Goal: Contribute content: Contribute content

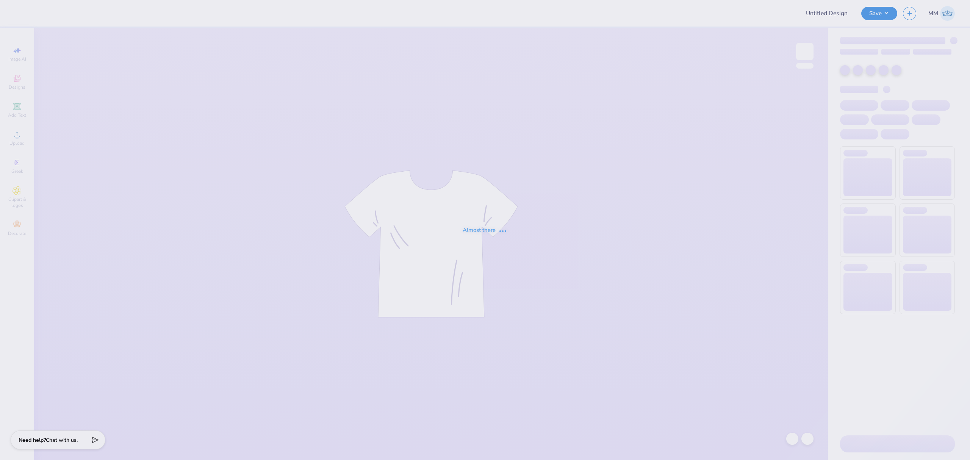
type input "tke bid day 2025"
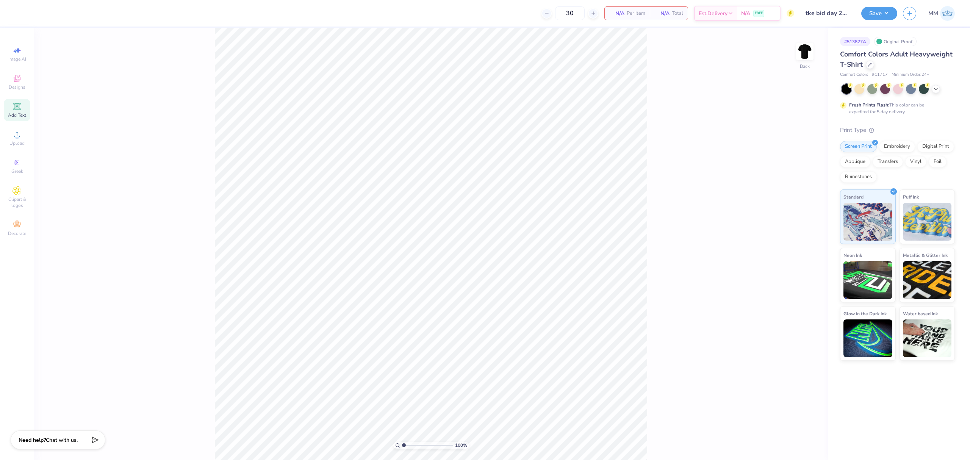
click at [14, 110] on icon at bounding box center [17, 106] width 9 height 9
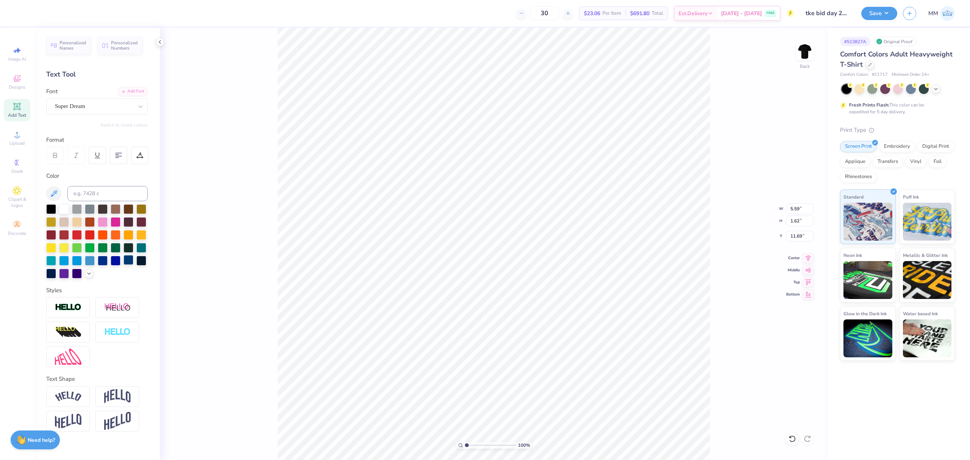
click at [85, 273] on div at bounding box center [89, 273] width 8 height 8
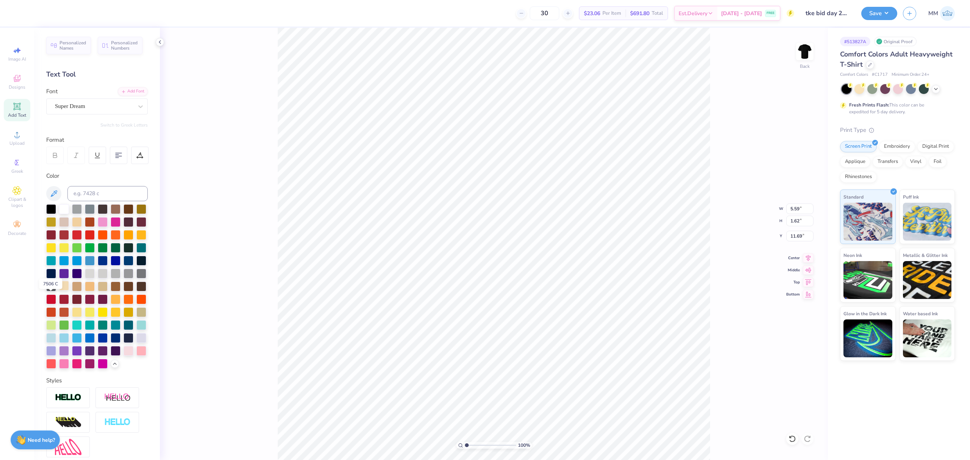
click at [59, 291] on div at bounding box center [64, 286] width 10 height 10
click at [103, 105] on div "Super Dream" at bounding box center [94, 106] width 80 height 12
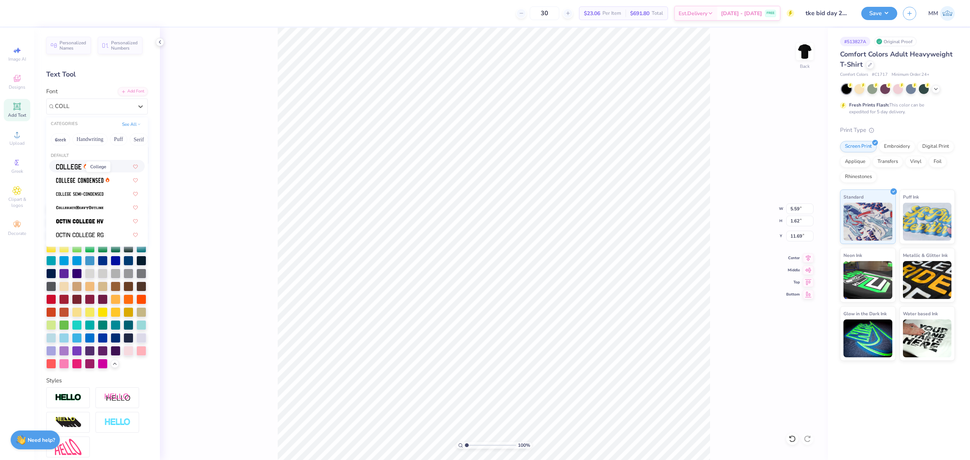
click at [58, 168] on img at bounding box center [68, 166] width 25 height 5
type input "COLL"
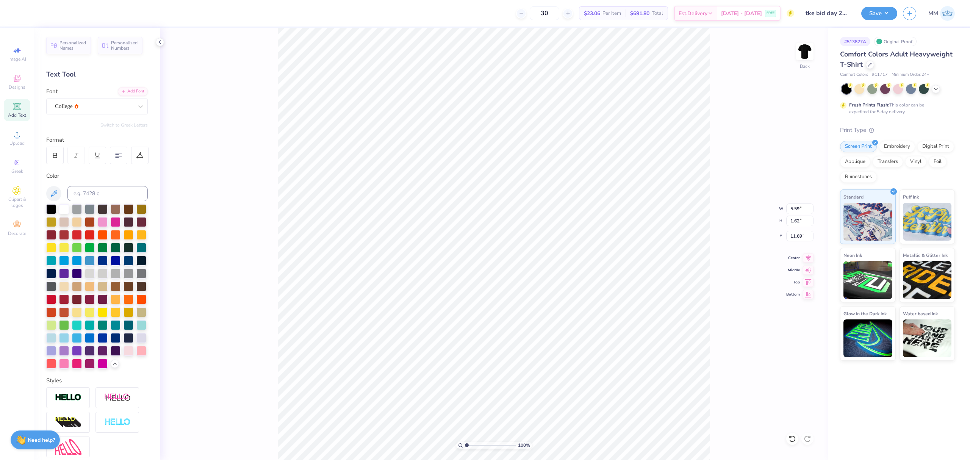
type input "5.08"
type input "1.58"
type input "11.71"
type textarea "TKE"
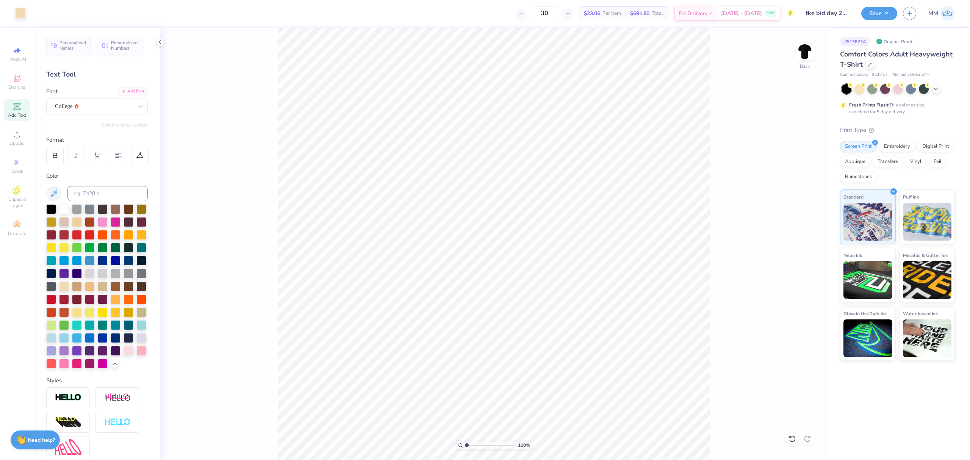
click at [128, 86] on div "Personalized Names Personalized Numbers Text Tool Add Font Font College Switch …" at bounding box center [97, 244] width 126 height 432
click at [124, 90] on div "Add Font" at bounding box center [133, 90] width 30 height 9
click at [125, 91] on div "Add Font" at bounding box center [133, 90] width 30 height 9
click at [136, 90] on div "Add Font" at bounding box center [133, 90] width 30 height 9
click at [533, 316] on li "Duplicate" at bounding box center [532, 316] width 60 height 15
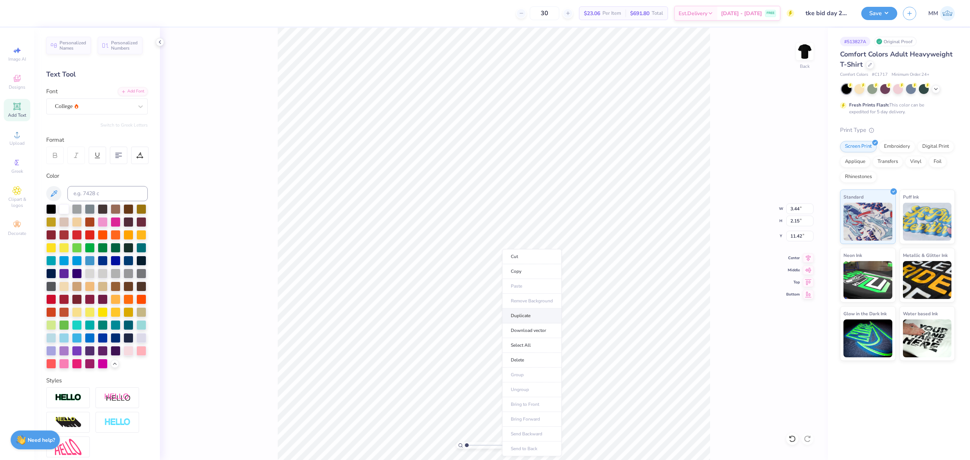
type input "3.82"
type input "1.58"
type input "14.98"
type textarea "BID DAY"
type input "2.81"
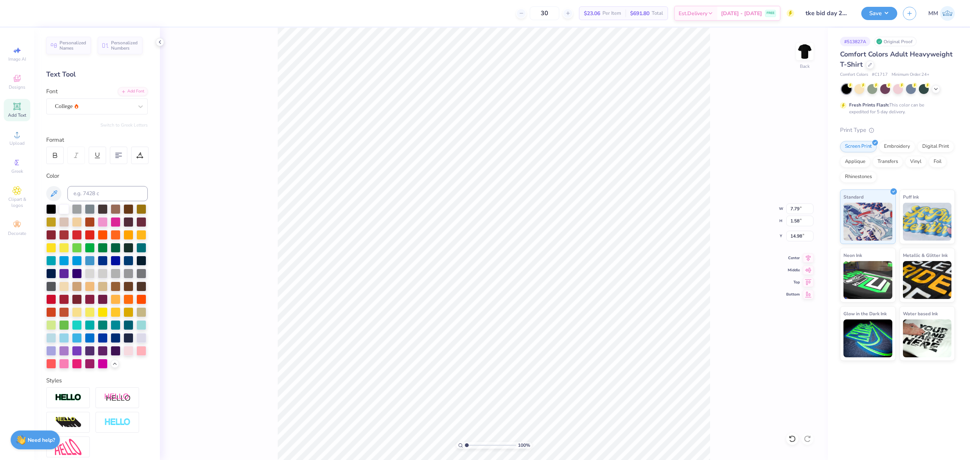
type input "0.57"
type input "13.90"
click at [136, 156] on icon at bounding box center [139, 155] width 7 height 7
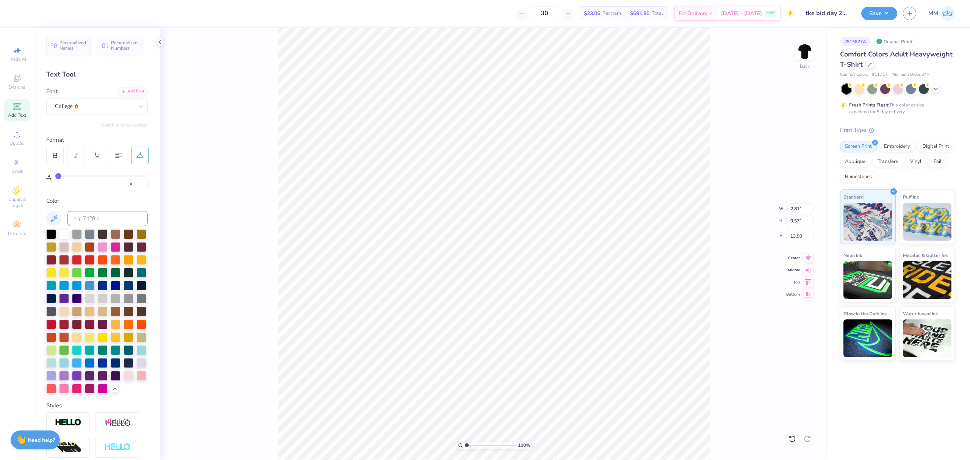
type input "15"
type input "16"
type input "17"
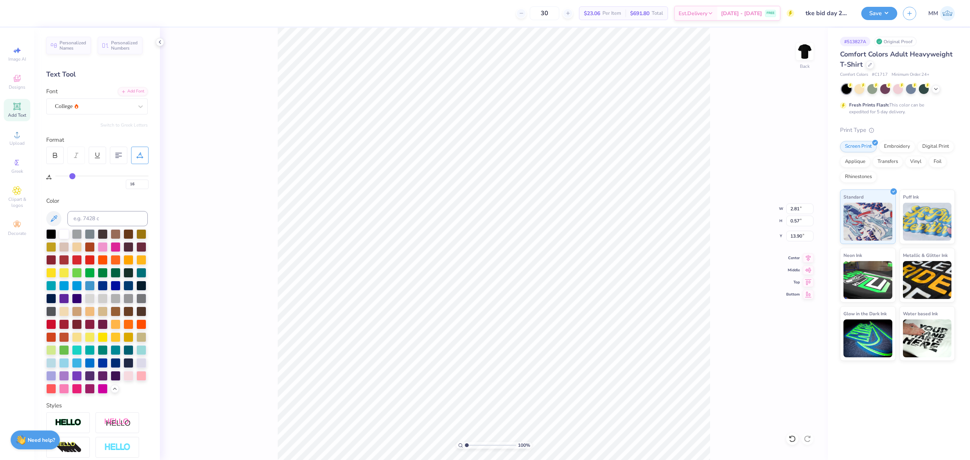
type input "17"
type input "18"
click at [74, 177] on input "range" at bounding box center [101, 175] width 93 height 1
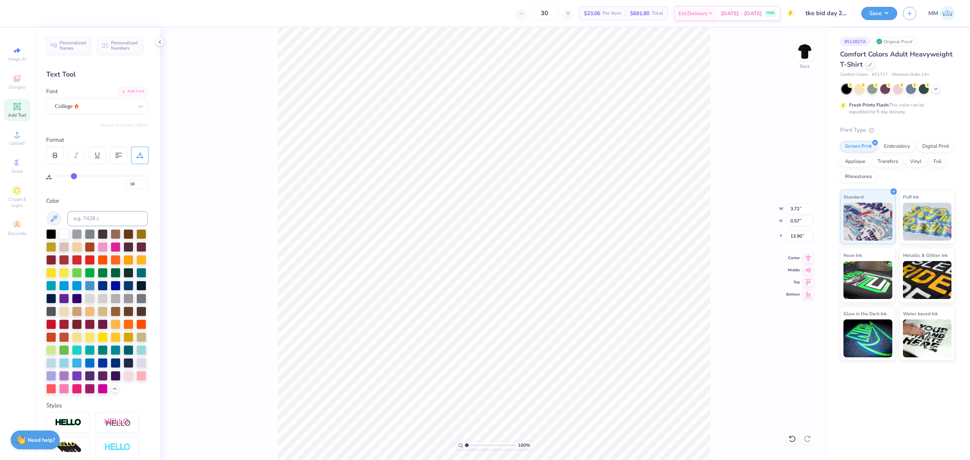
type input "2.75"
type input "0.42"
click at [810, 254] on icon at bounding box center [808, 256] width 11 height 9
drag, startPoint x: 469, startPoint y: 449, endPoint x: 476, endPoint y: 449, distance: 7.2
type input "2.83"
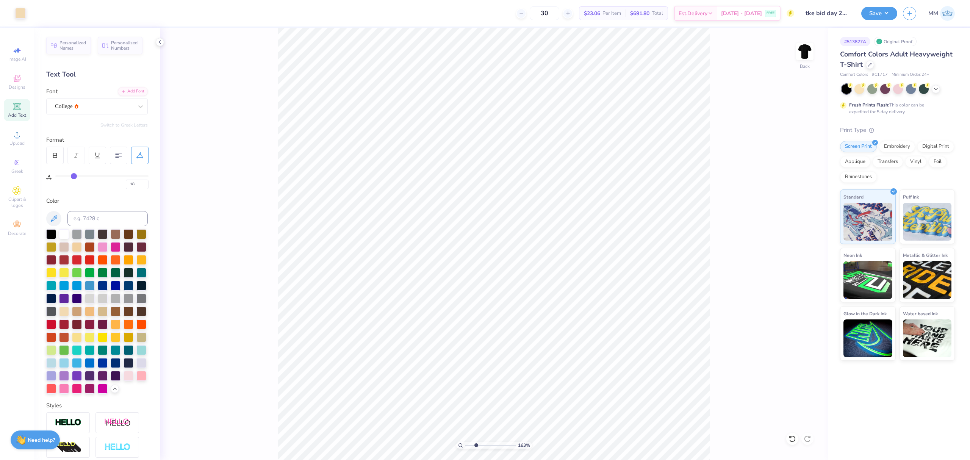
click at [476, 449] on input "range" at bounding box center [490, 445] width 51 height 7
type input "0"
click at [805, 256] on icon at bounding box center [808, 256] width 11 height 9
type input "18"
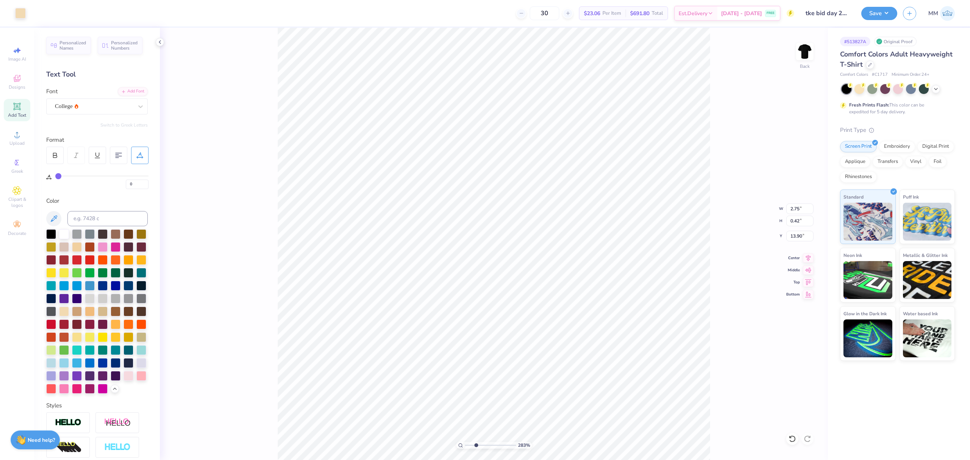
type input "18"
type input "13.66"
click at [805, 253] on div "283 % Back W 2.75 2.75 " H 0.42 0.42 " Y 13.66 13.66 " Center Middle Top Bottom" at bounding box center [494, 244] width 668 height 432
type input "0"
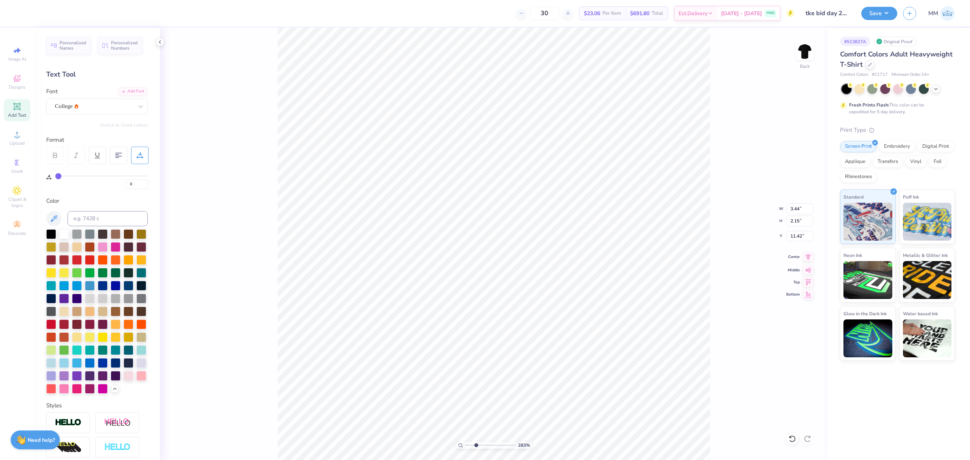
click at [810, 256] on icon at bounding box center [808, 256] width 11 height 9
type input "18"
type input "2.75"
type input "0.42"
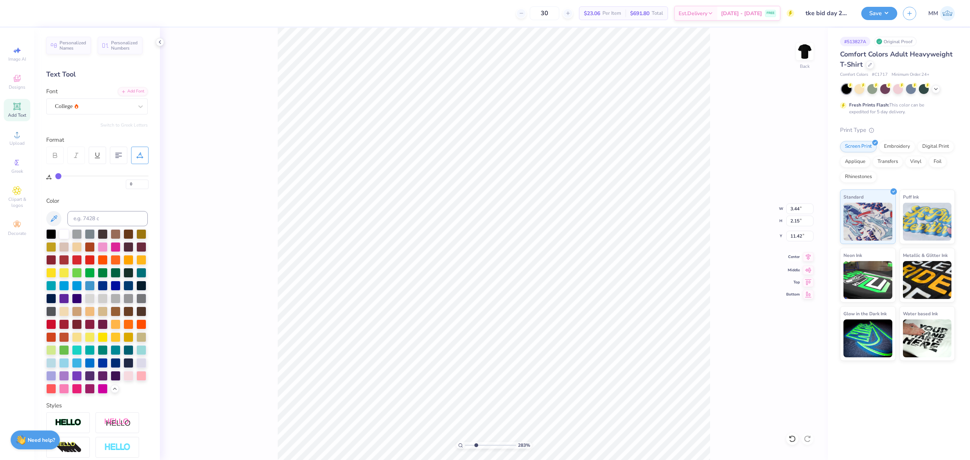
type input "13.66"
click at [808, 255] on icon at bounding box center [808, 257] width 5 height 6
type input "1"
click at [533, 318] on li "Duplicate" at bounding box center [542, 316] width 60 height 15
type input "14.66"
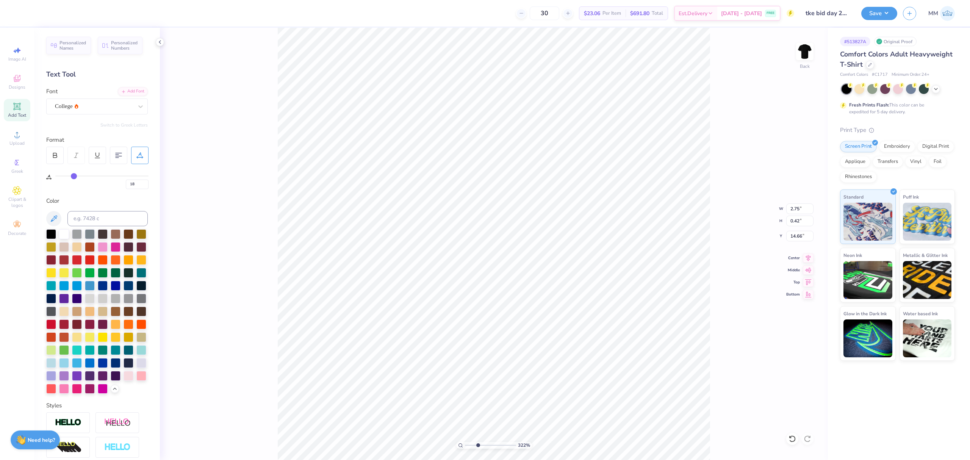
drag, startPoint x: 465, startPoint y: 446, endPoint x: 478, endPoint y: 448, distance: 12.7
type input "3.22"
click at [478, 448] on input "range" at bounding box center [490, 445] width 51 height 7
paste textarea "2025"
type textarea "2025"
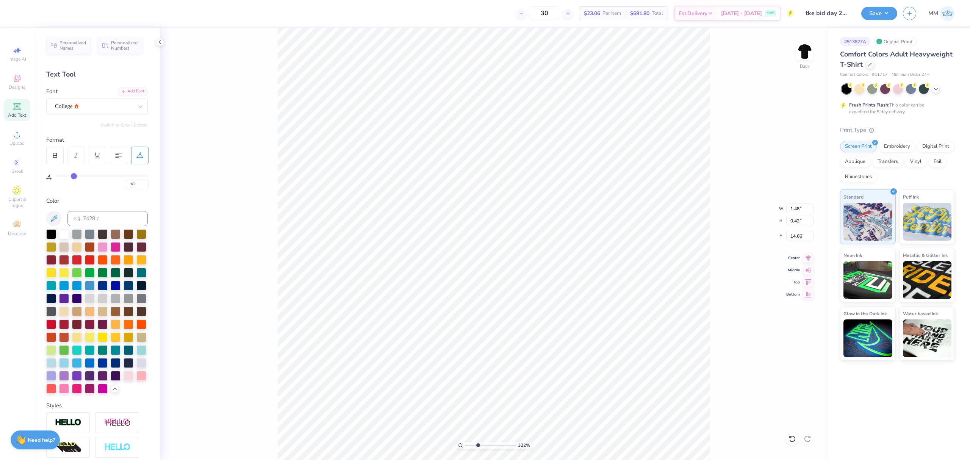
type input "14.18"
click at [810, 257] on icon at bounding box center [808, 257] width 5 height 6
type input "0"
type input "3.92"
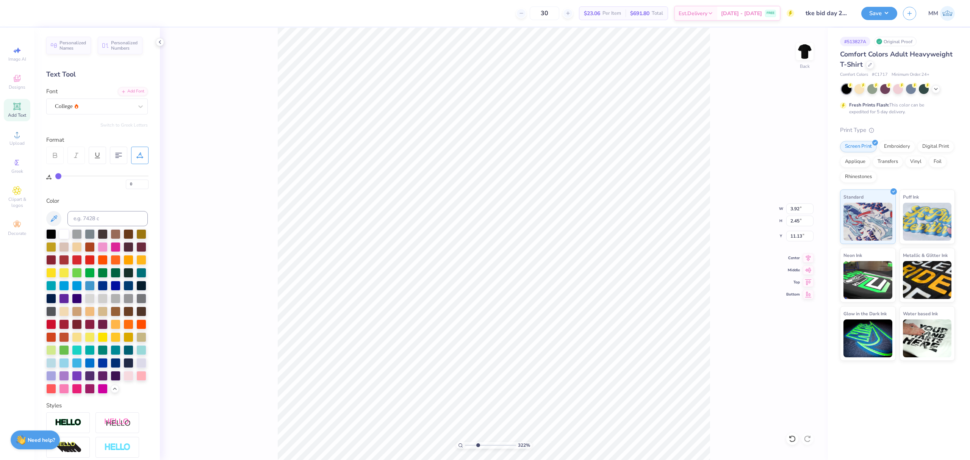
type input "2.45"
type input "11.13"
click at [810, 254] on icon at bounding box center [808, 256] width 11 height 9
type input "18"
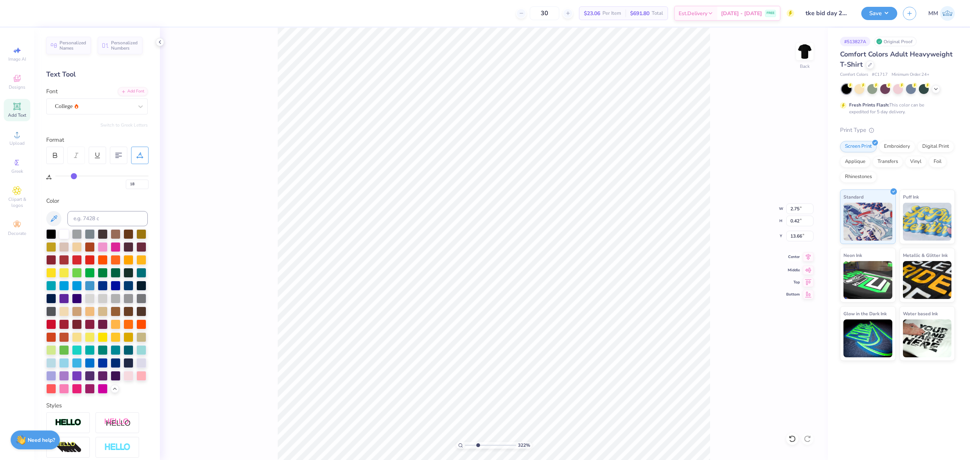
click at [811, 258] on icon at bounding box center [808, 256] width 11 height 9
type input "13.65"
type input "1.48"
type input "14.16"
type input "2.75"
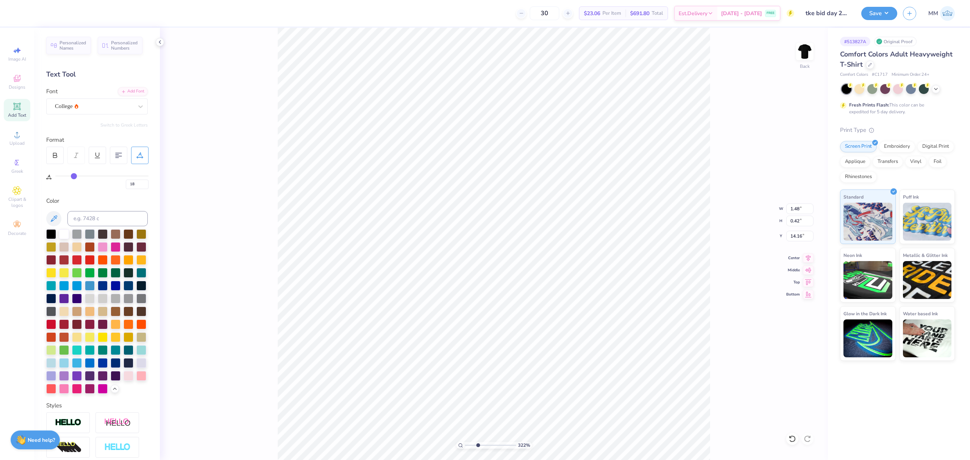
type input "0.94"
type input "13.74"
drag, startPoint x: 477, startPoint y: 445, endPoint x: 446, endPoint y: 434, distance: 32.4
type input "1"
click at [465, 442] on input "range" at bounding box center [490, 445] width 51 height 7
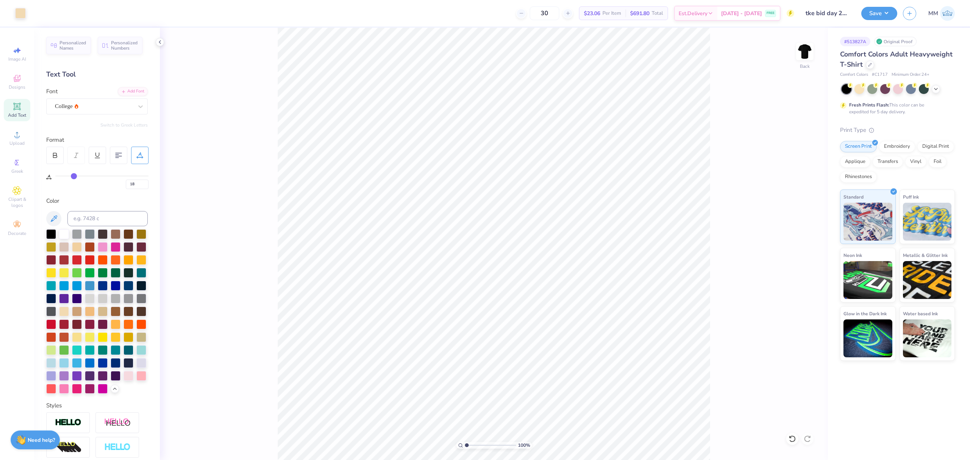
type input "0"
click at [801, 207] on input "3.92" at bounding box center [799, 209] width 27 height 11
type input "3.50"
type input "3.17"
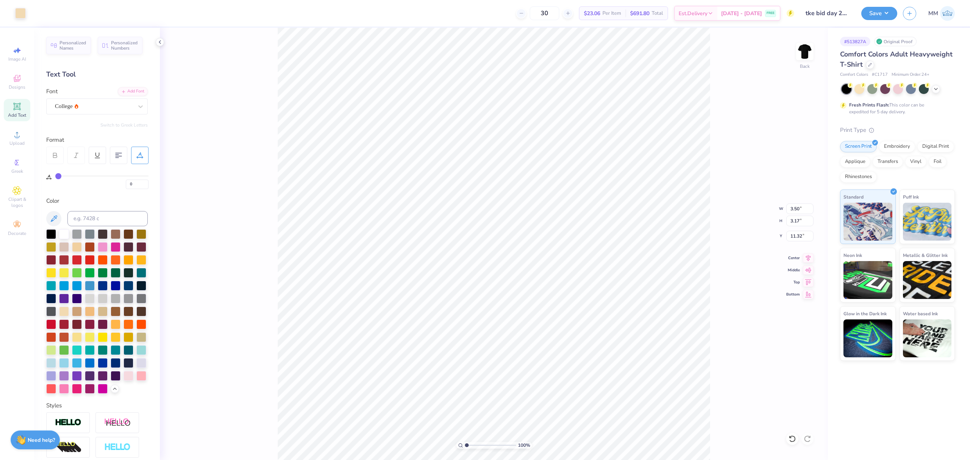
type input "3.00"
click at [807, 60] on img at bounding box center [805, 51] width 30 height 30
click at [10, 139] on div "Upload" at bounding box center [17, 138] width 27 height 22
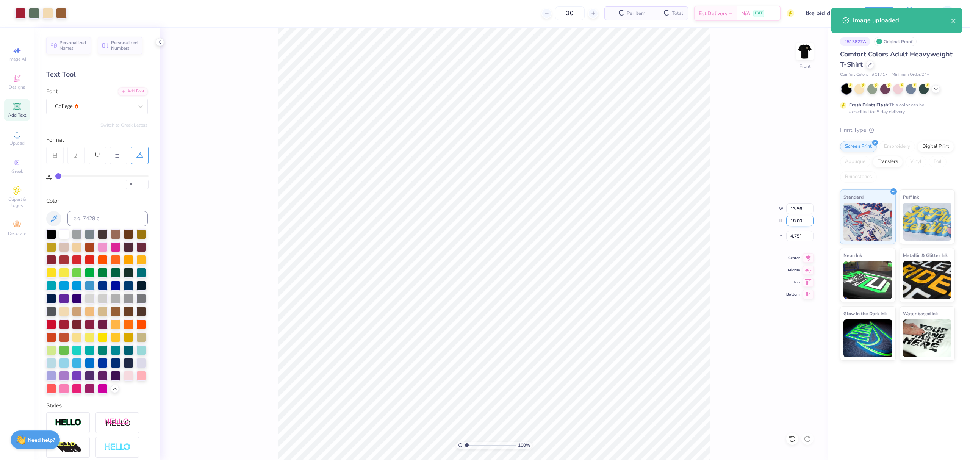
click at [793, 219] on input "18.00" at bounding box center [799, 221] width 27 height 11
type input "15"
type input "11.30"
type input "15.00"
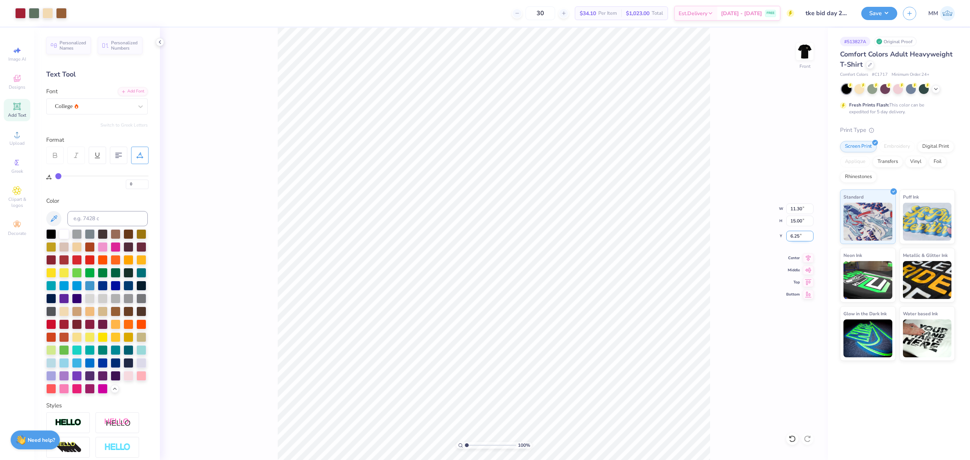
click at [788, 237] on input "6.25" at bounding box center [799, 236] width 27 height 11
type input "3.00"
click at [799, 58] on img at bounding box center [805, 51] width 30 height 30
type input "18"
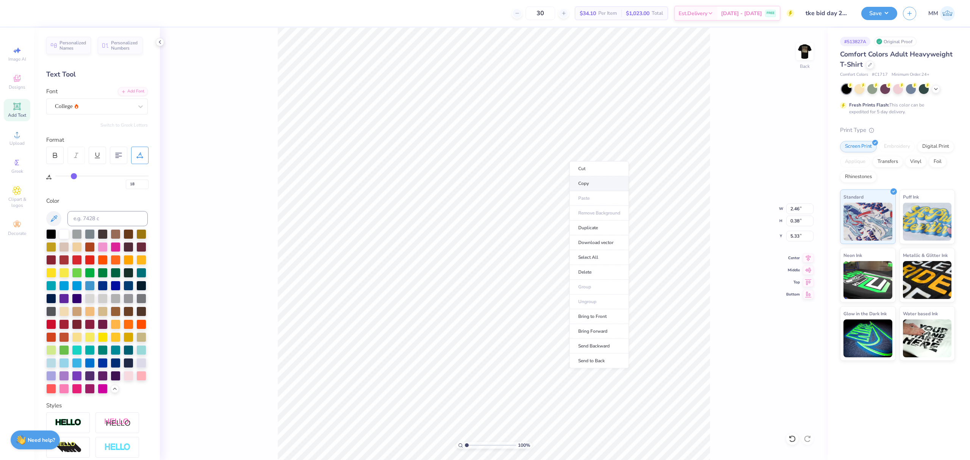
click at [591, 182] on li "Copy" at bounding box center [600, 183] width 60 height 15
click at [811, 55] on img at bounding box center [805, 51] width 30 height 30
click at [454, 287] on li "Paste" at bounding box center [459, 286] width 60 height 15
type input "6.70"
type input "1.03"
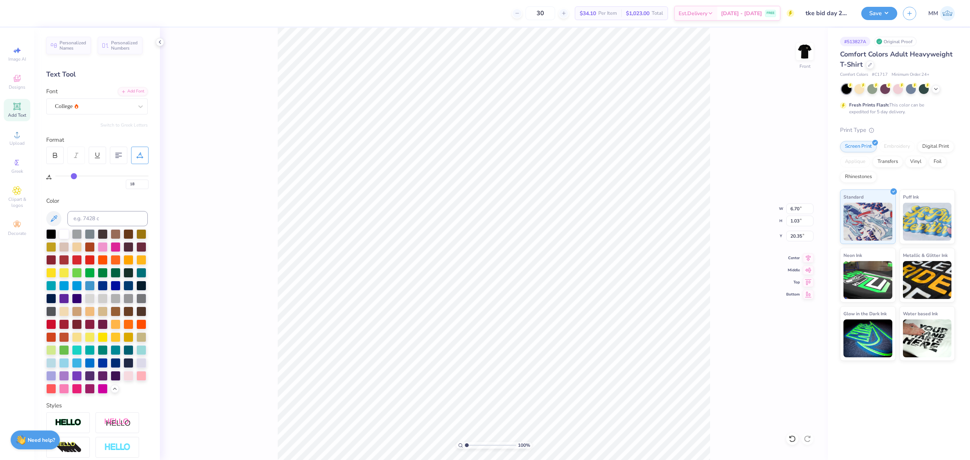
scroll to position [8, 2]
type textarea "BID DAY 2025"
click at [81, 106] on div "College" at bounding box center [94, 106] width 80 height 12
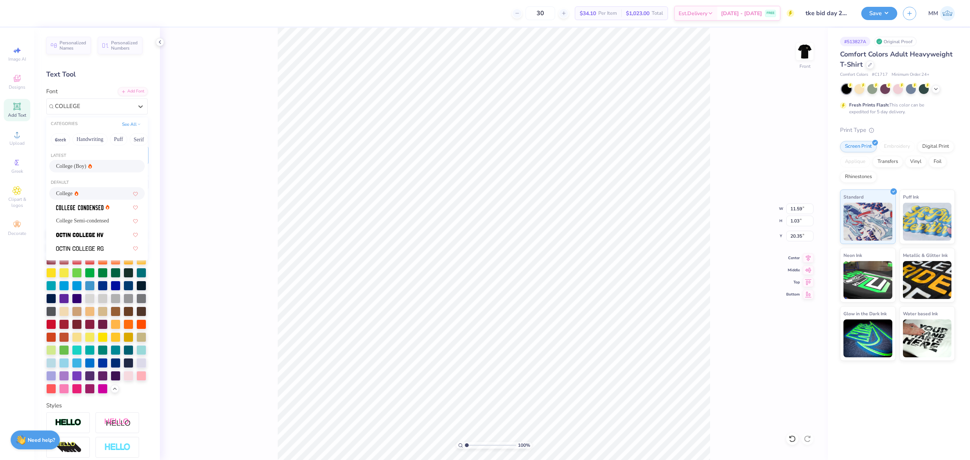
click at [84, 170] on div "College (Boy)" at bounding box center [74, 166] width 36 height 8
type input "COLLEGE"
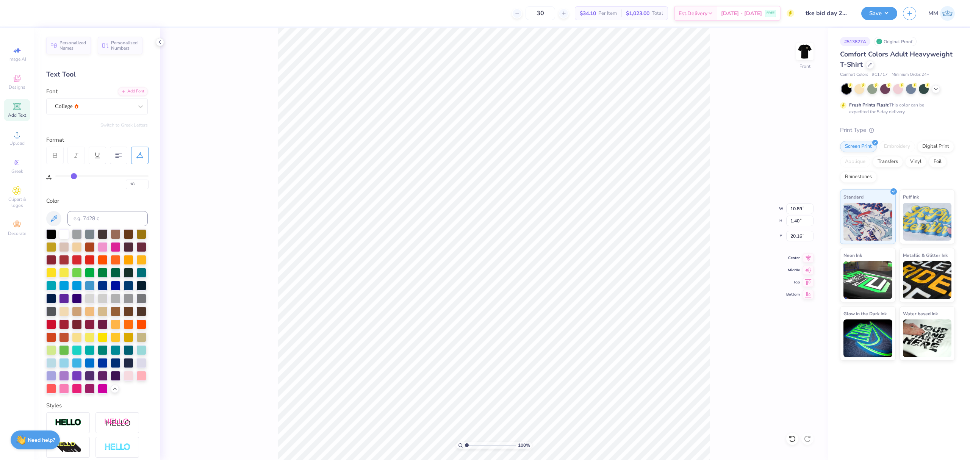
type input "10.89"
type input "1.40"
type input "16.41"
drag, startPoint x: 466, startPoint y: 445, endPoint x: 474, endPoint y: 443, distance: 7.7
type input "2.43"
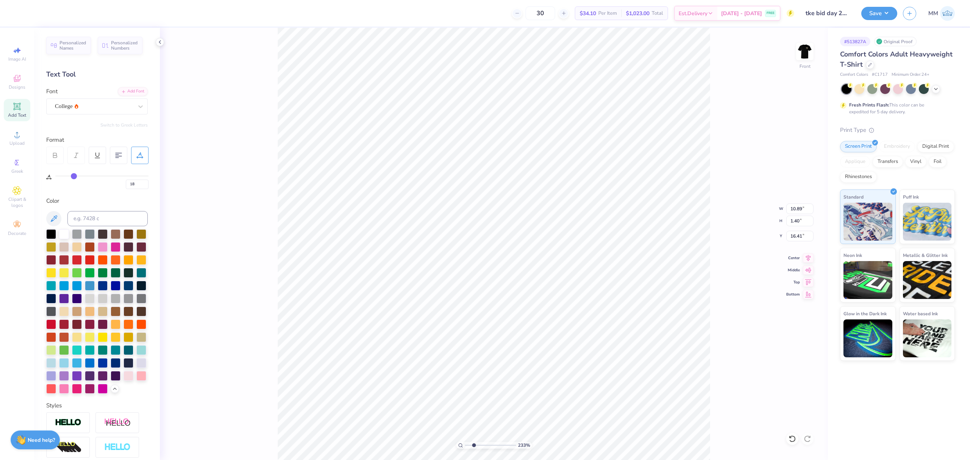
click at [474, 446] on input "range" at bounding box center [490, 445] width 51 height 7
type input "16.38"
type input "19"
type input "21"
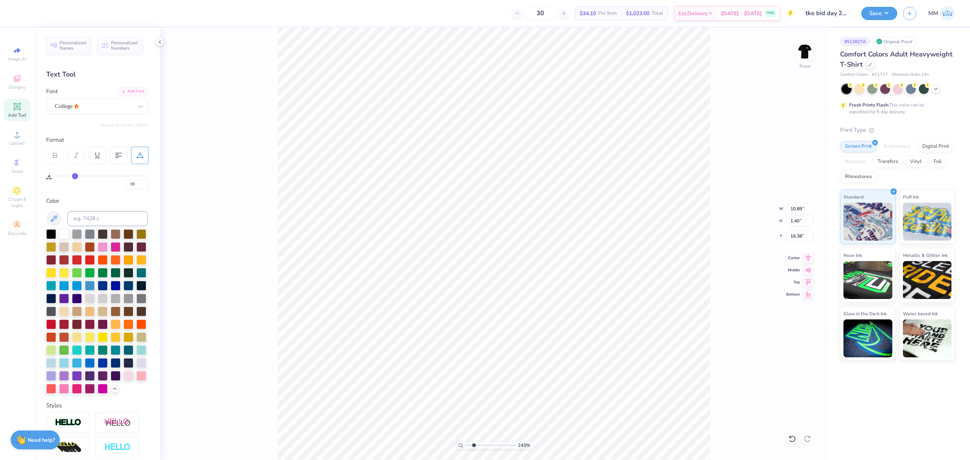
type input "21"
type input "22"
type input "23"
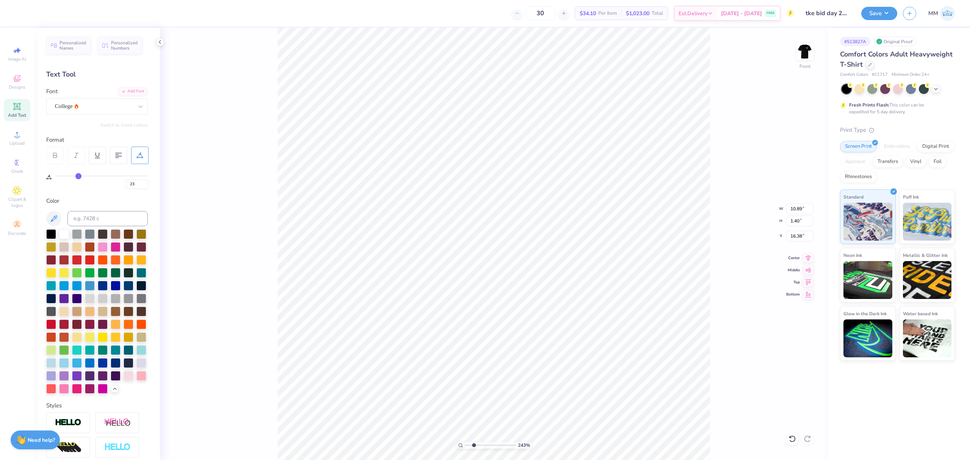
type input "24"
type input "25"
type input "26"
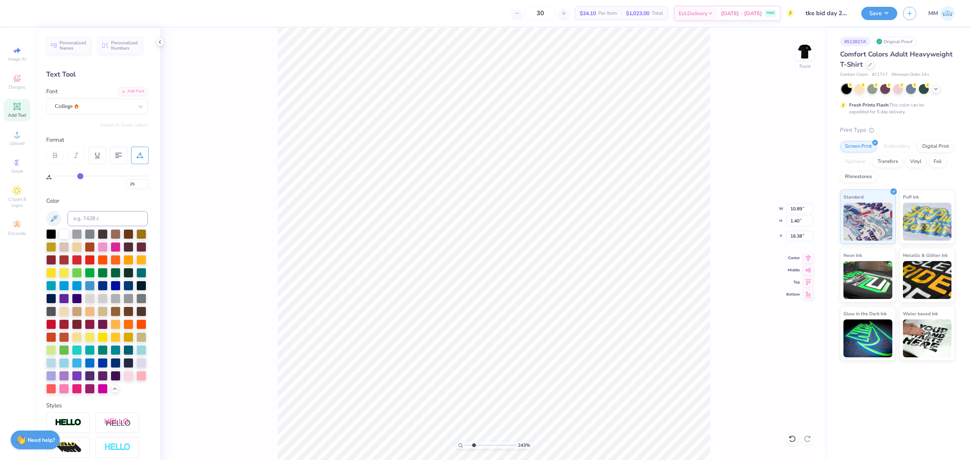
type input "26"
type input "28"
type input "29"
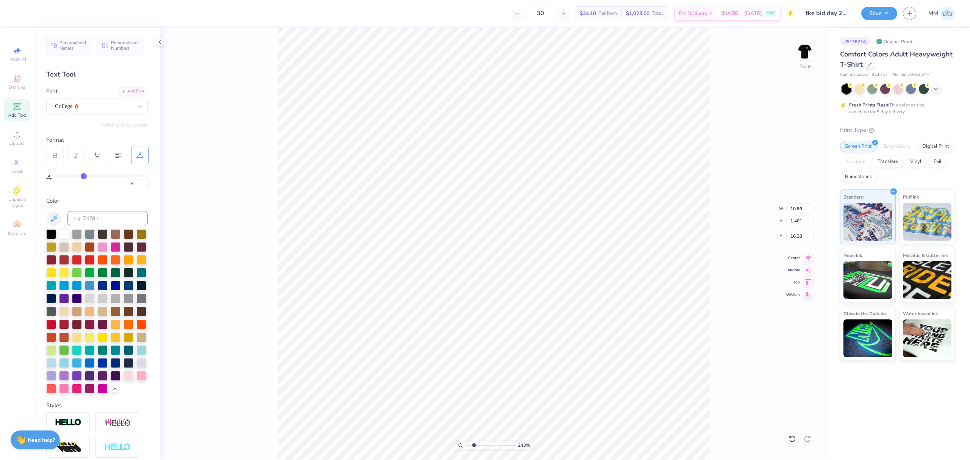
type input "30"
type input "31"
type input "32"
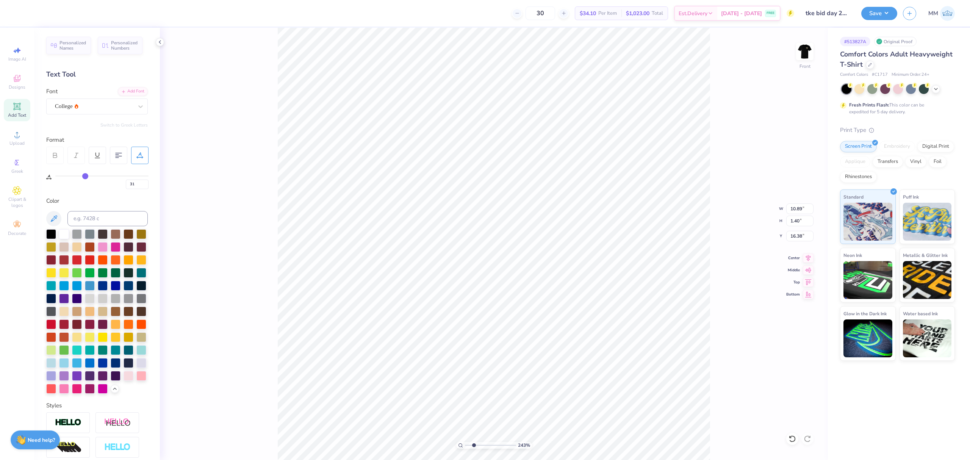
type input "32"
type input "33"
type input "34"
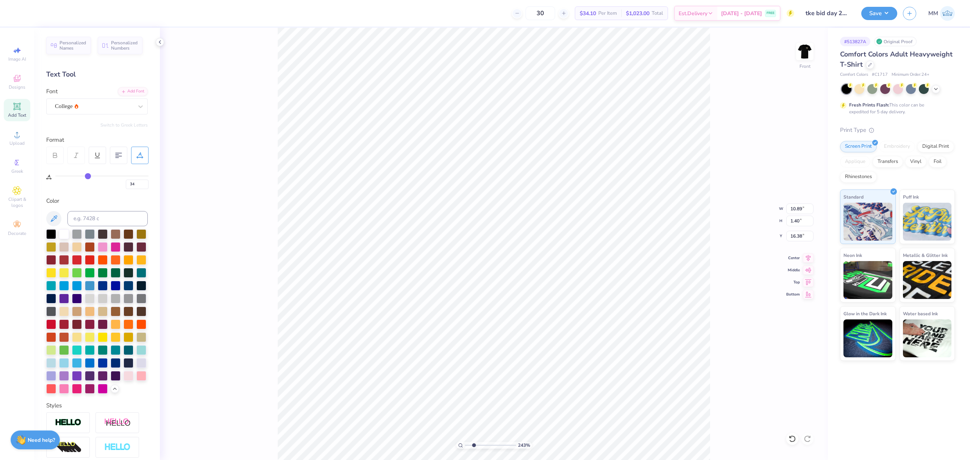
type input "35"
type input "37"
type input "40"
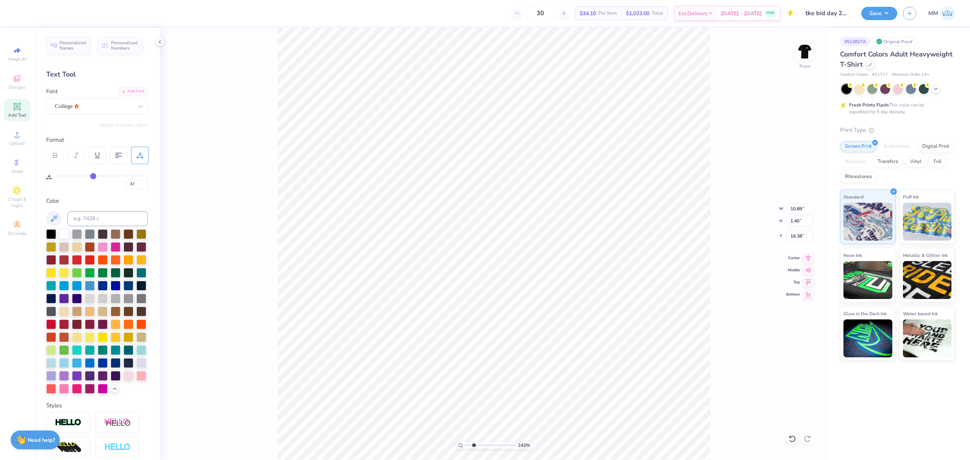
type input "40"
type input "43"
type input "49"
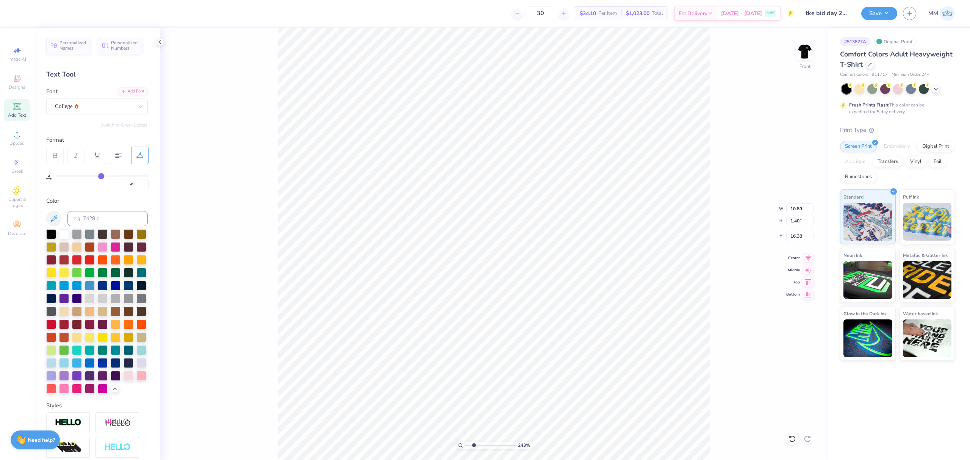
type input "57"
drag, startPoint x: 75, startPoint y: 176, endPoint x: 120, endPoint y: 187, distance: 46.4
type input "61"
click at [111, 177] on input "range" at bounding box center [101, 175] width 93 height 1
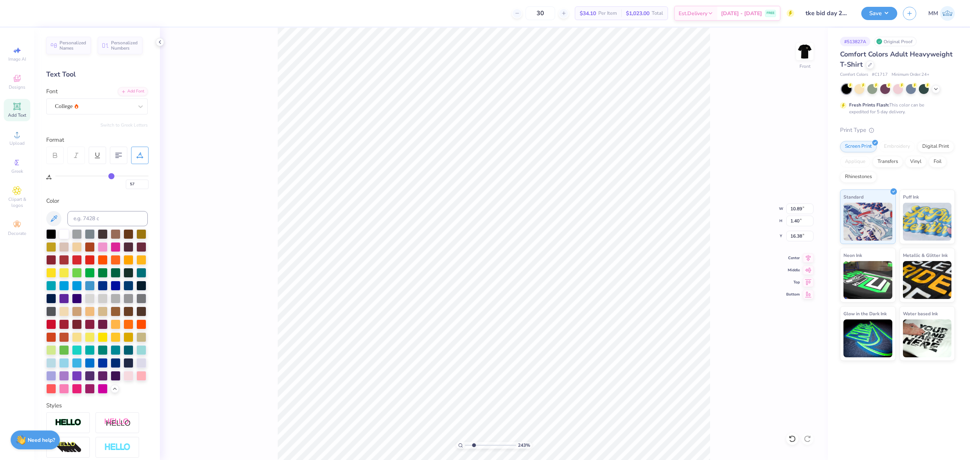
type input "61"
type input "14.53"
type input "1.13"
type input "16.51"
click at [108, 175] on div "61" at bounding box center [101, 180] width 93 height 17
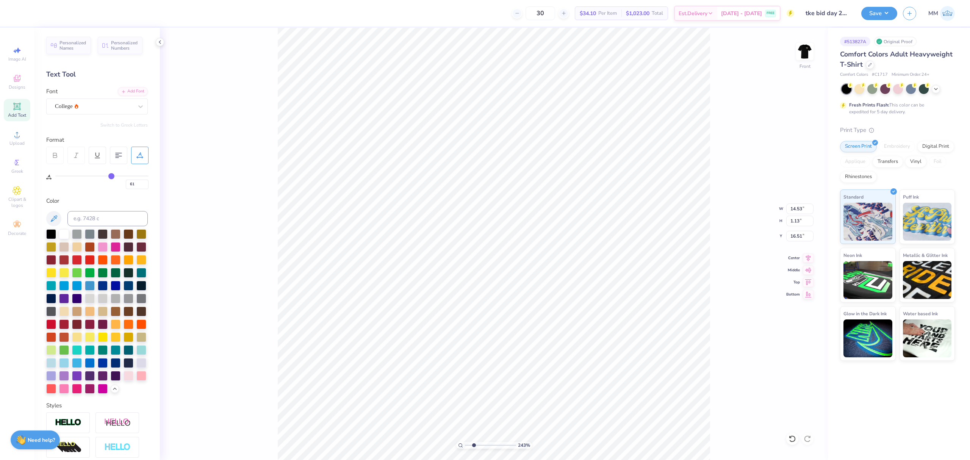
type input "58"
type input "57"
type input "56"
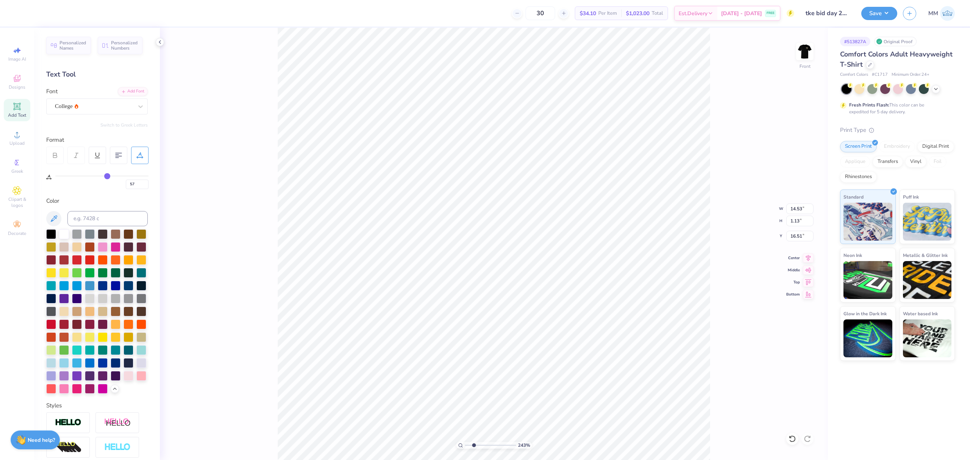
type input "56"
type input "55"
type input "54"
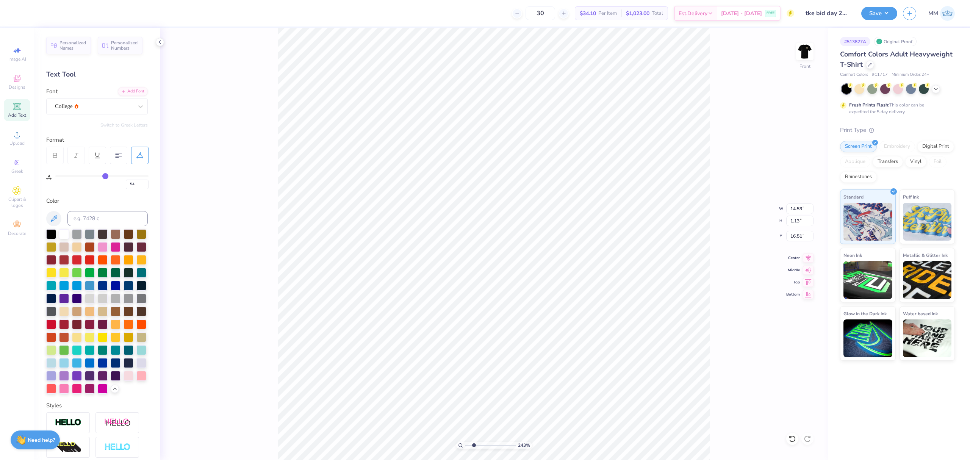
type input "53"
type input "52"
type input "51"
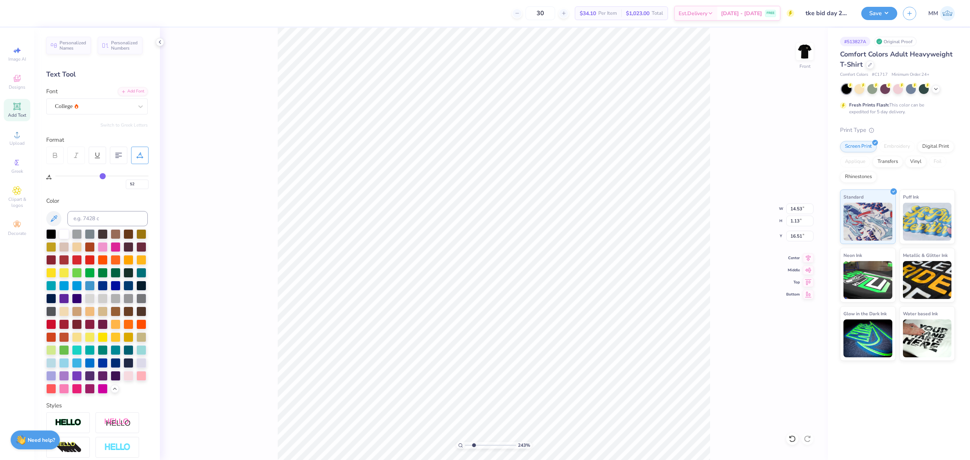
type input "51"
type input "50"
type input "49"
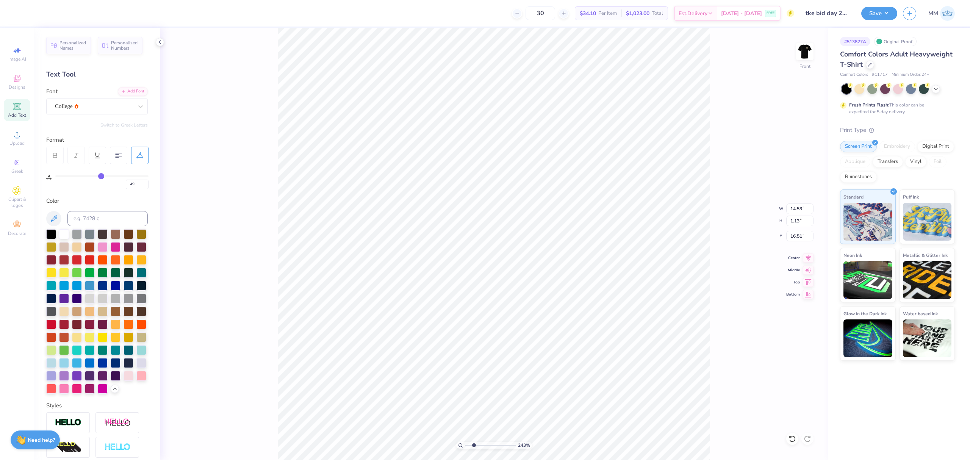
type input "48"
type input "47"
type input "46"
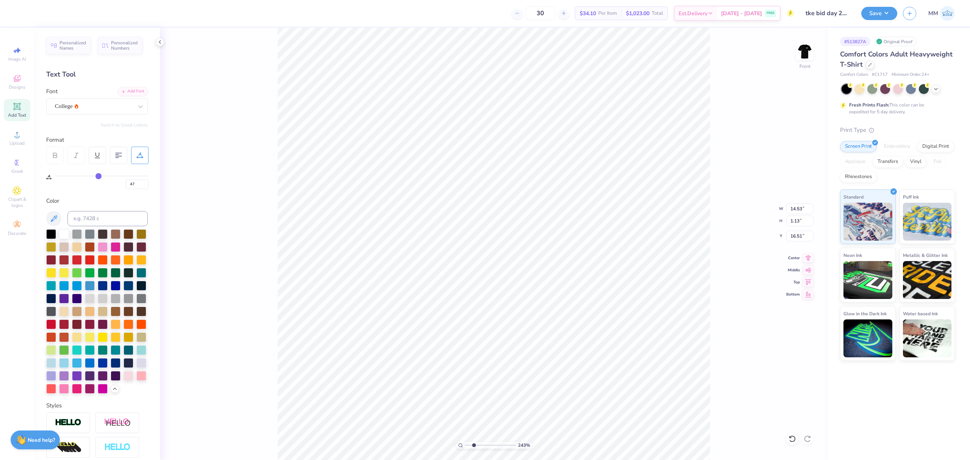
type input "46"
type input "45"
type input "44"
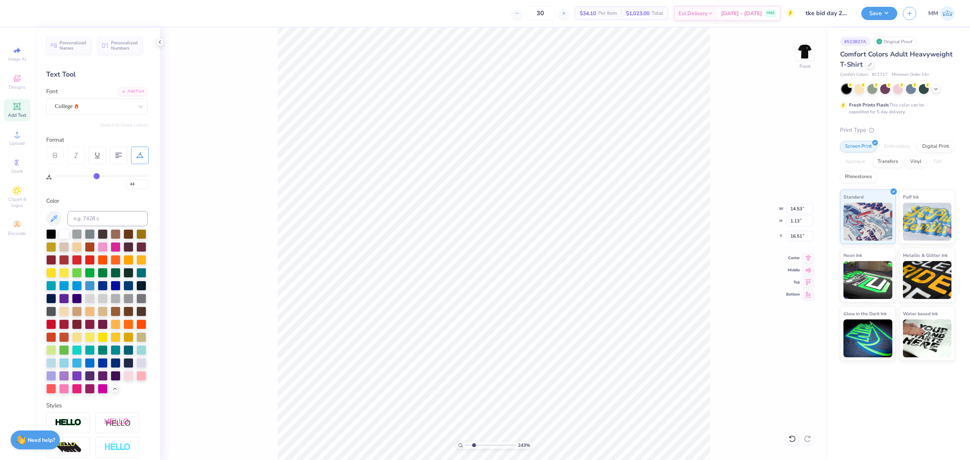
type input "43"
drag, startPoint x: 109, startPoint y: 175, endPoint x: 96, endPoint y: 176, distance: 13.3
type input "43"
click at [96, 176] on input "range" at bounding box center [101, 175] width 93 height 1
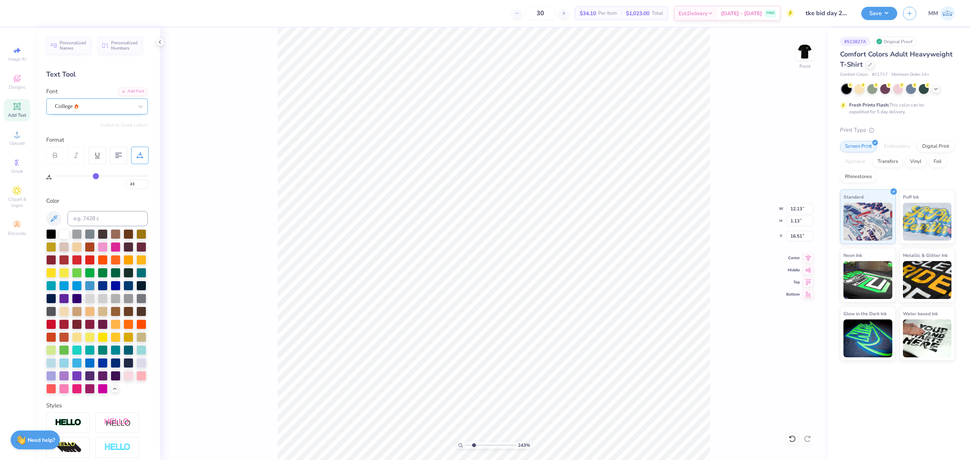
click at [107, 111] on div "College" at bounding box center [94, 106] width 80 height 12
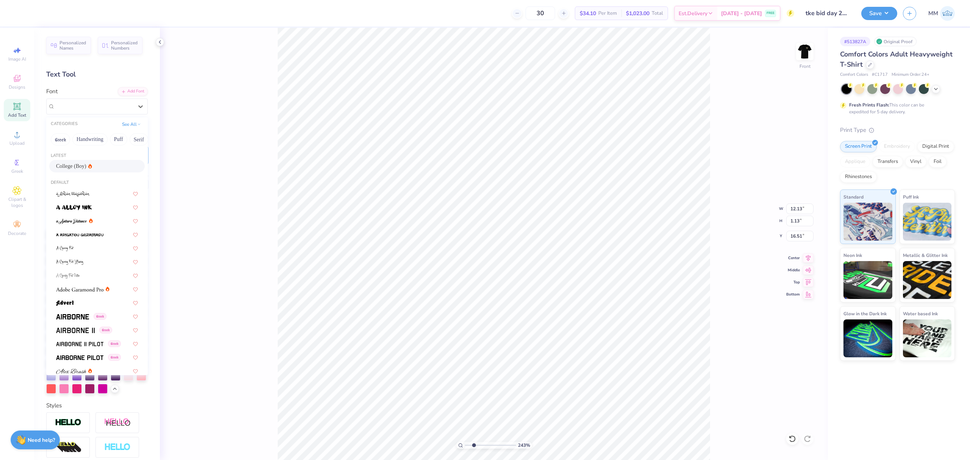
click at [96, 166] on div "College (Boy)" at bounding box center [97, 166] width 82 height 8
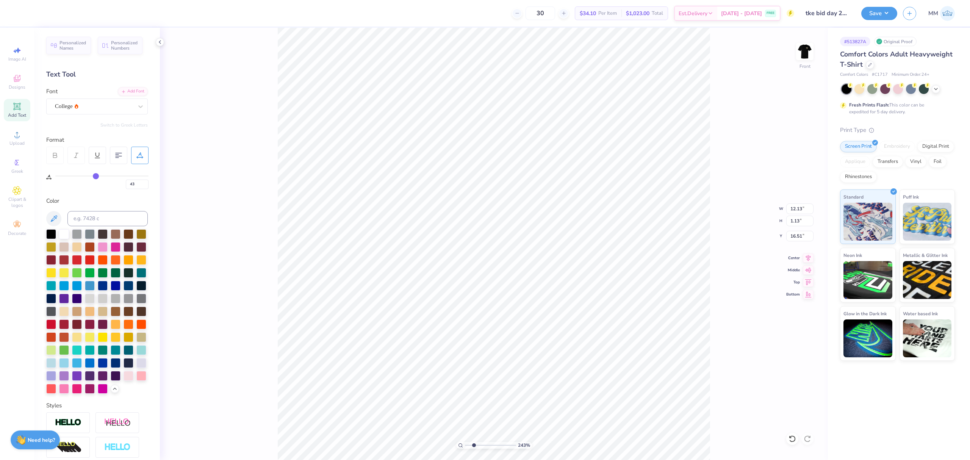
type input "11.56"
type input "1.08"
type input "16.57"
type input "11.00"
type input "1.03"
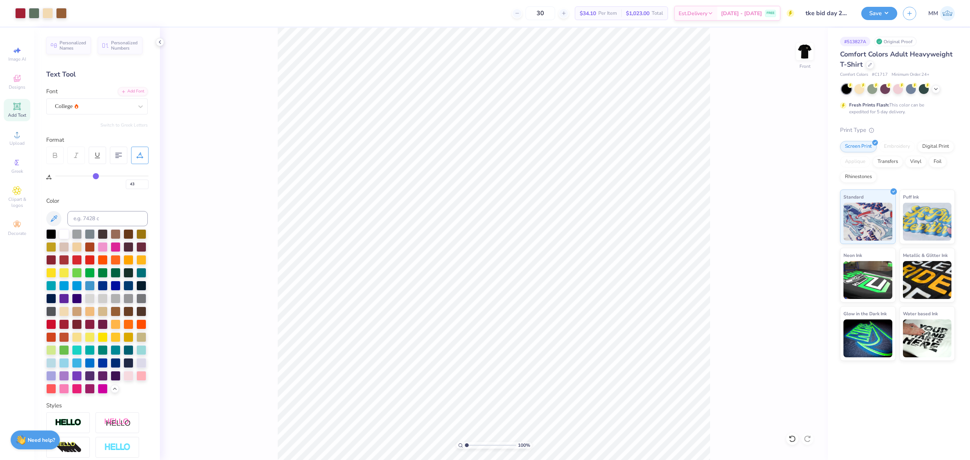
drag, startPoint x: 468, startPoint y: 449, endPoint x: 468, endPoint y: 443, distance: 5.7
type input "1"
click at [466, 449] on input "range" at bounding box center [490, 445] width 51 height 7
click at [252, 177] on div "100 % Front" at bounding box center [494, 244] width 668 height 432
click at [804, 56] on img at bounding box center [805, 51] width 30 height 30
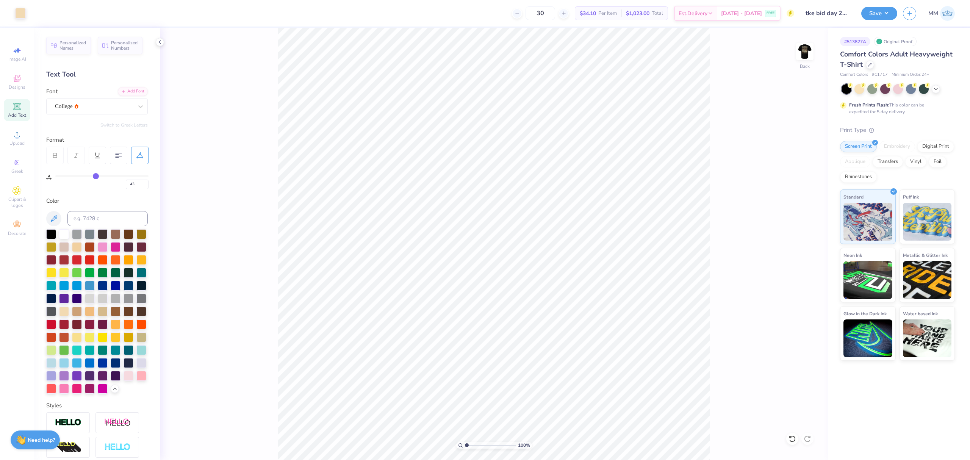
type input "0"
click at [122, 108] on div "College" at bounding box center [94, 106] width 80 height 12
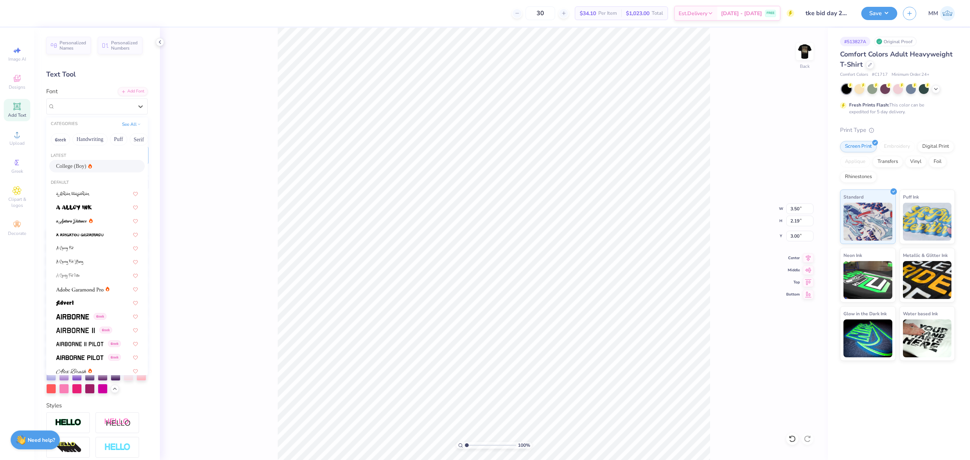
click at [89, 165] on div "College (Boy)" at bounding box center [97, 166] width 82 height 8
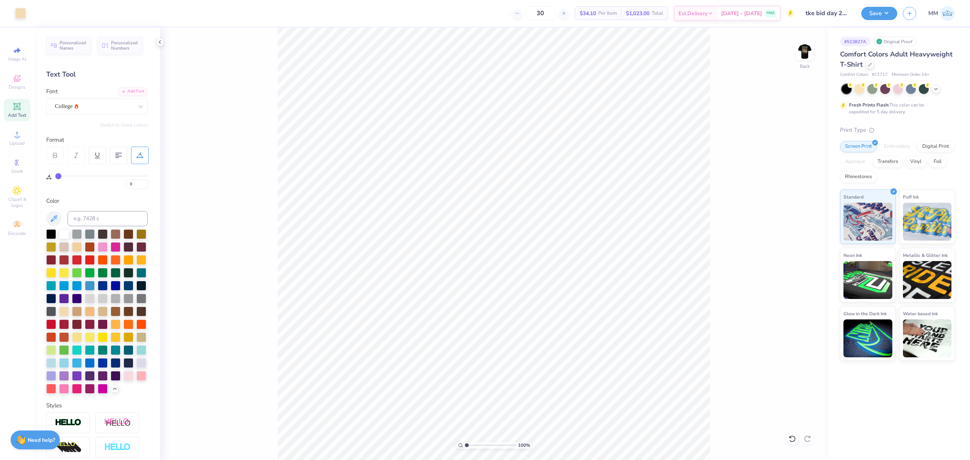
type input "18"
click at [134, 106] on div at bounding box center [141, 107] width 14 height 14
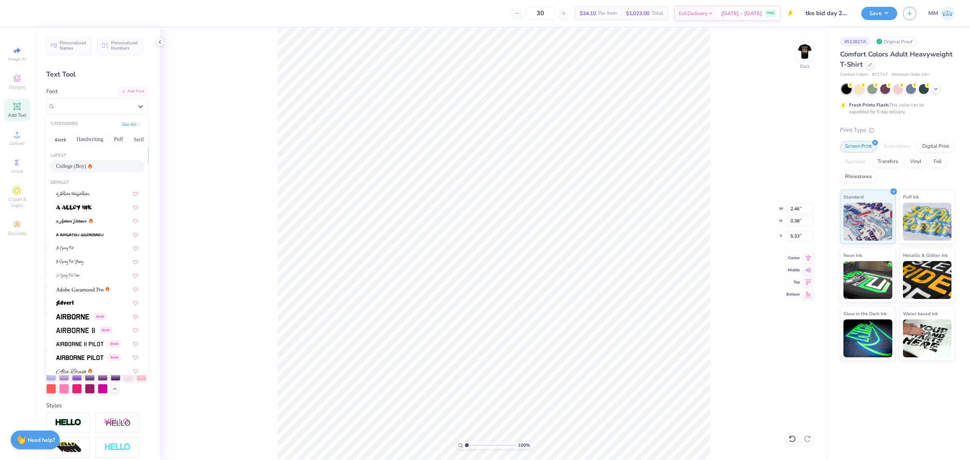
click at [89, 167] on div "College (Boy)" at bounding box center [97, 166] width 82 height 8
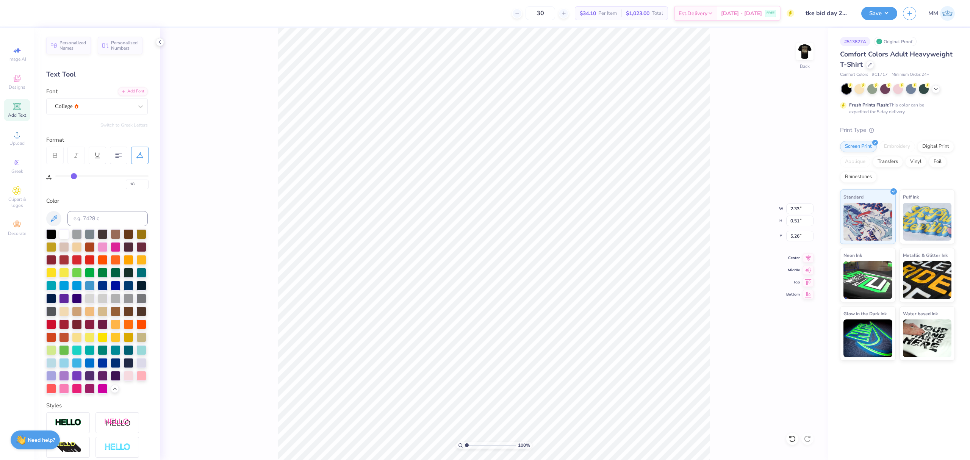
type input "2.33"
type input "0.51"
type input "5.26"
click at [94, 102] on div at bounding box center [94, 106] width 78 height 10
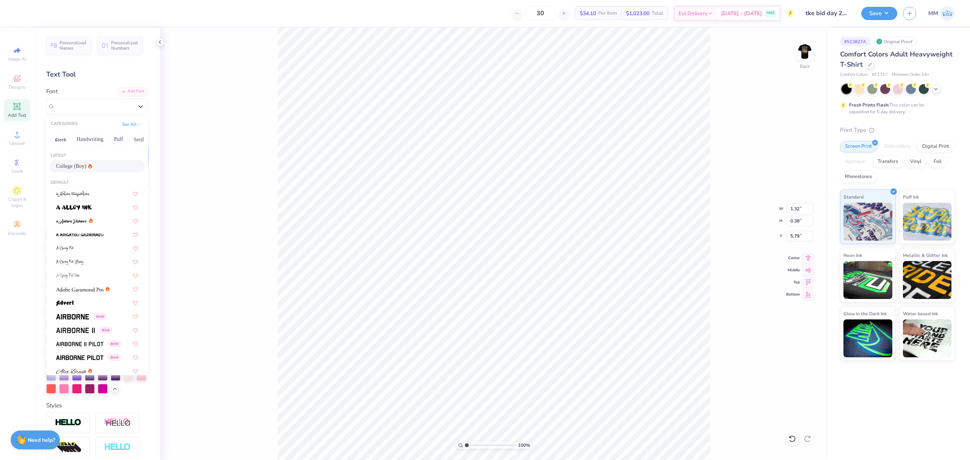
click at [78, 160] on div "College (Boy)" at bounding box center [97, 166] width 96 height 13
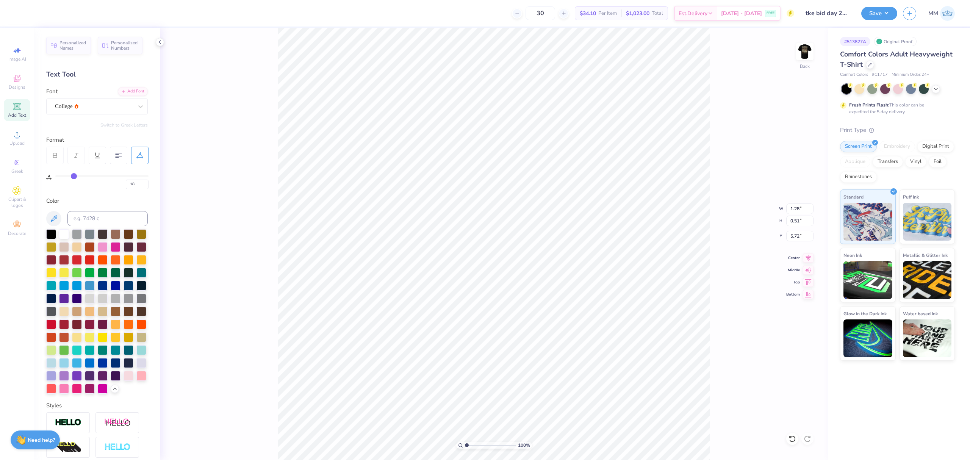
type input "1.28"
type input "0.51"
type input "5.72"
click at [803, 259] on icon at bounding box center [808, 256] width 11 height 9
drag, startPoint x: 468, startPoint y: 446, endPoint x: 472, endPoint y: 447, distance: 4.7
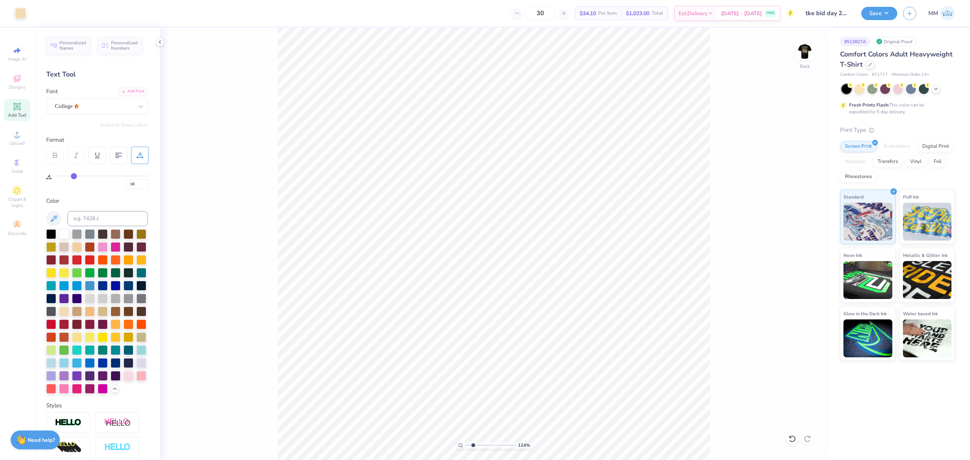
type input "2.13"
click at [472, 448] on input "range" at bounding box center [490, 445] width 51 height 7
type input "5.91"
type input "5.33"
click at [807, 255] on icon at bounding box center [808, 256] width 11 height 9
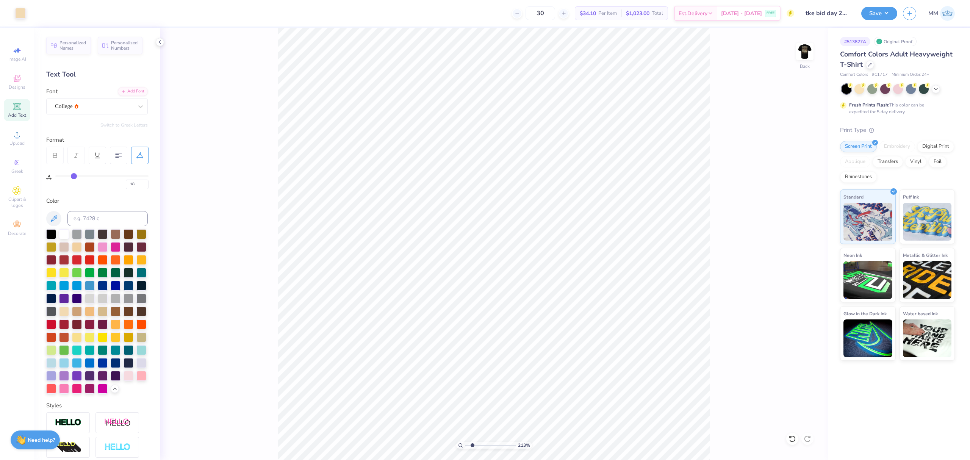
type input "0"
click at [805, 258] on icon at bounding box center [808, 256] width 11 height 9
type input "5.31"
drag, startPoint x: 472, startPoint y: 446, endPoint x: 446, endPoint y: 439, distance: 27.1
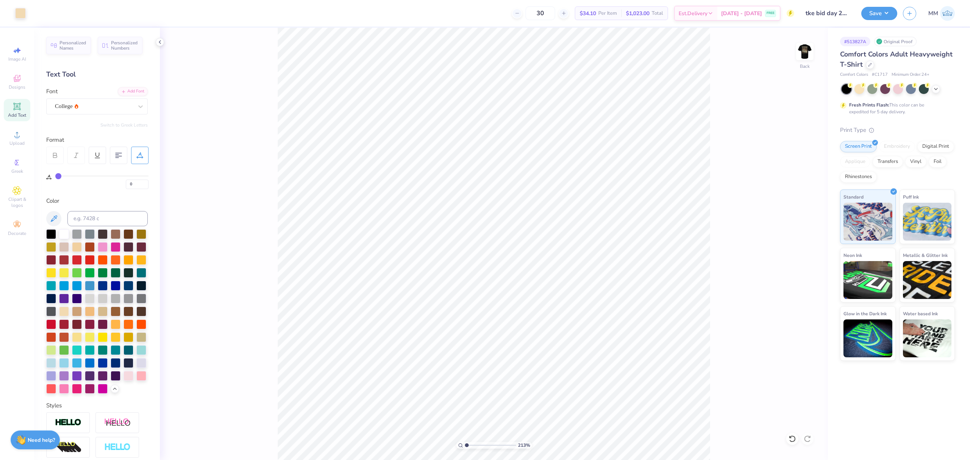
type input "1"
click at [465, 442] on input "range" at bounding box center [490, 445] width 51 height 7
click at [811, 58] on img at bounding box center [805, 51] width 30 height 30
click at [810, 55] on img at bounding box center [805, 51] width 30 height 30
click at [880, 13] on button "Save" at bounding box center [880, 12] width 36 height 13
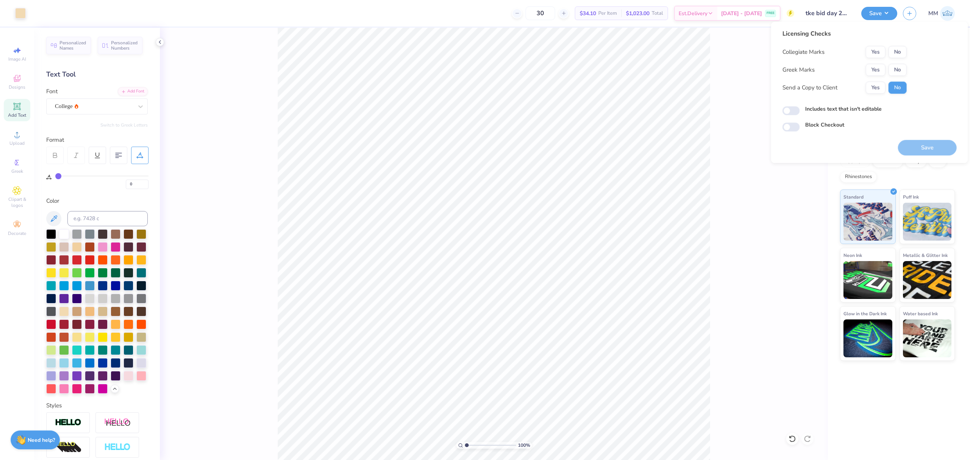
drag, startPoint x: 740, startPoint y: 67, endPoint x: 769, endPoint y: 55, distance: 30.9
click at [740, 67] on div "100 % Back" at bounding box center [494, 244] width 668 height 432
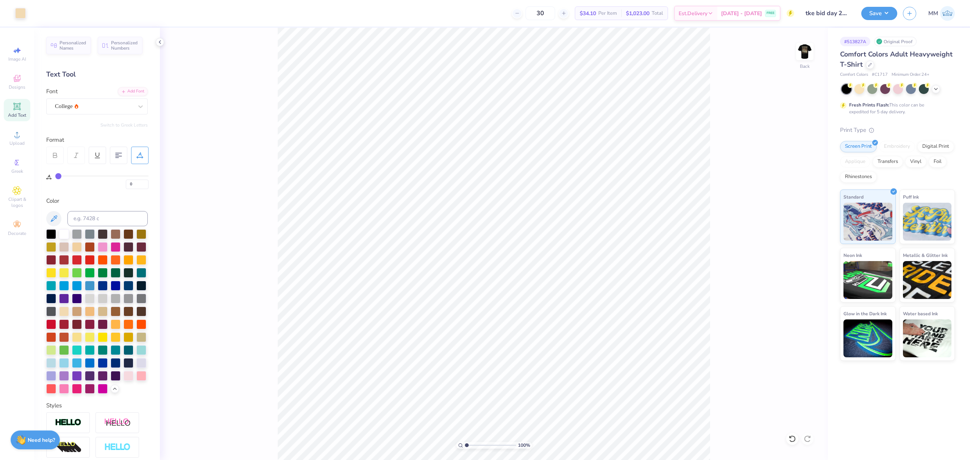
click at [802, 50] on img at bounding box center [804, 51] width 15 height 15
click at [46, 14] on div at bounding box center [47, 12] width 11 height 11
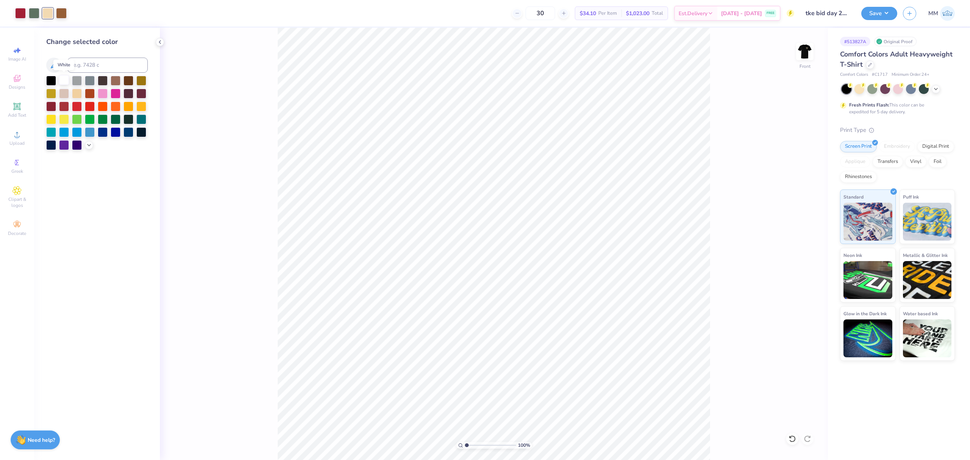
click at [63, 83] on div at bounding box center [64, 80] width 10 height 10
click at [19, 12] on div at bounding box center [20, 12] width 11 height 11
click at [50, 93] on div at bounding box center [51, 93] width 10 height 10
click at [61, 13] on div at bounding box center [61, 12] width 11 height 11
click at [49, 93] on div at bounding box center [51, 93] width 10 height 10
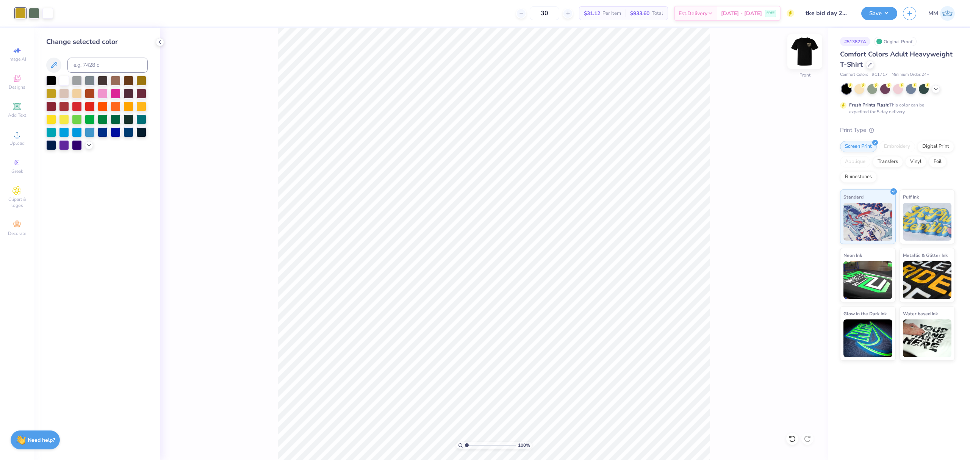
click at [813, 52] on img at bounding box center [805, 51] width 30 height 30
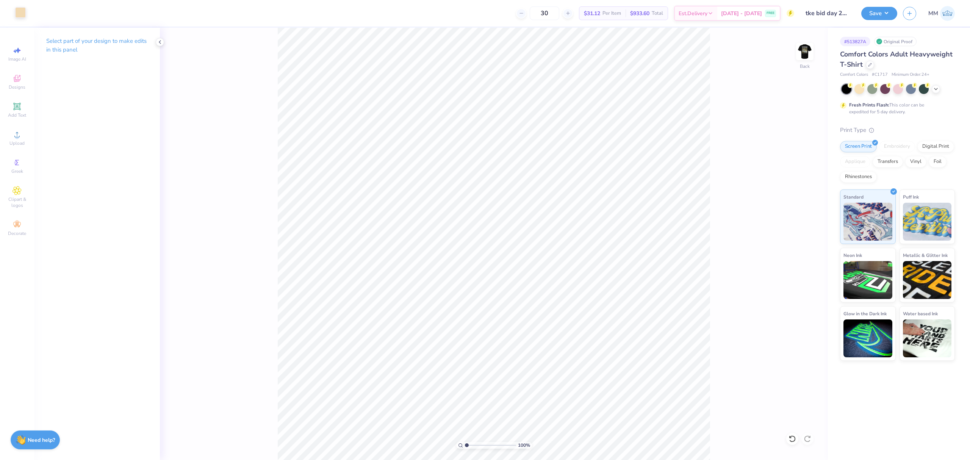
click at [17, 17] on div at bounding box center [20, 12] width 11 height 11
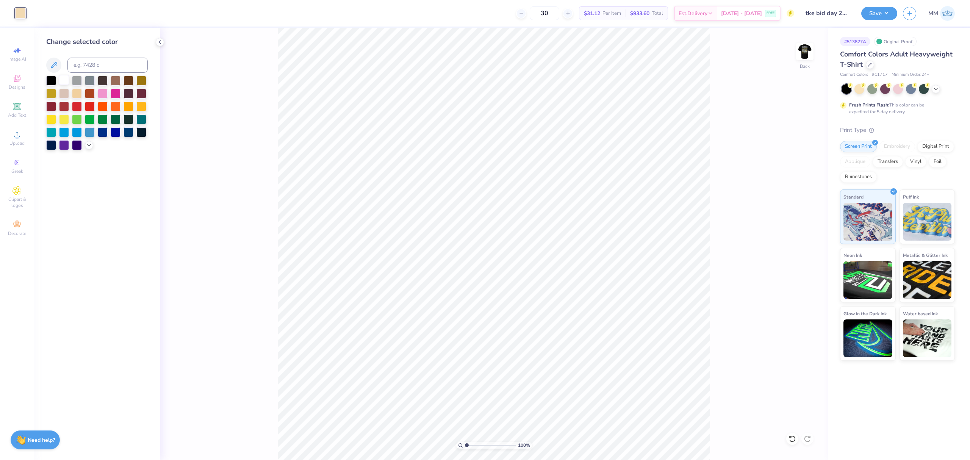
click at [61, 81] on div at bounding box center [64, 80] width 10 height 10
click at [801, 58] on img at bounding box center [805, 51] width 30 height 30
click at [35, 14] on div at bounding box center [34, 12] width 11 height 11
click at [89, 63] on input at bounding box center [107, 65] width 80 height 15
type input "7753"
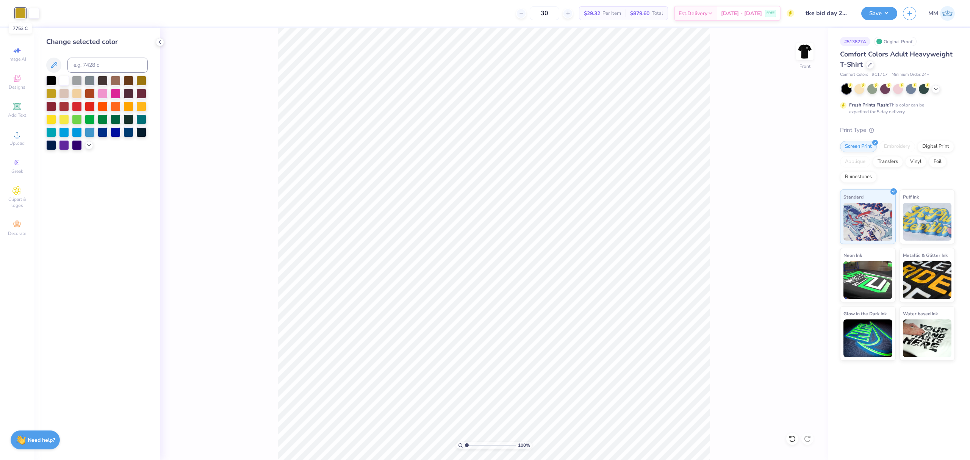
click at [20, 15] on div at bounding box center [20, 13] width 11 height 11
click at [811, 56] on img at bounding box center [805, 51] width 30 height 30
drag, startPoint x: 802, startPoint y: 49, endPoint x: 724, endPoint y: 92, distance: 88.9
click at [802, 49] on img at bounding box center [804, 51] width 15 height 15
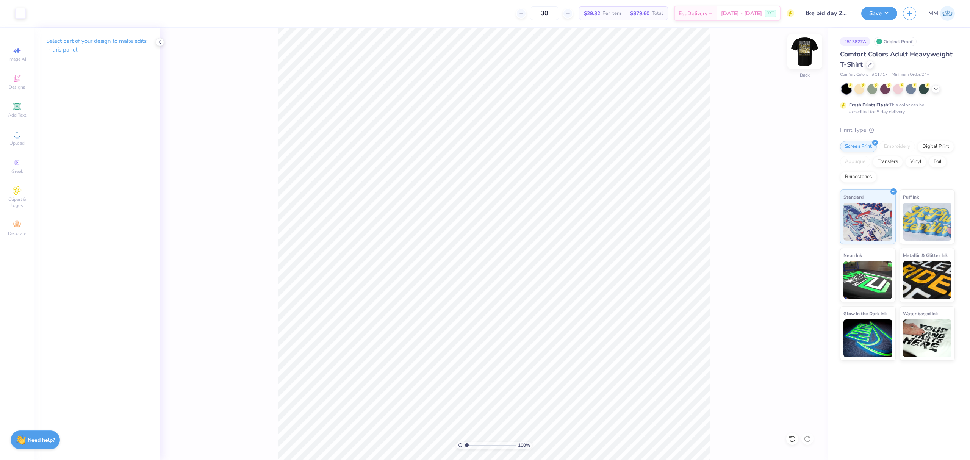
click at [802, 57] on img at bounding box center [805, 51] width 30 height 30
click at [884, 13] on button "Save" at bounding box center [880, 12] width 36 height 13
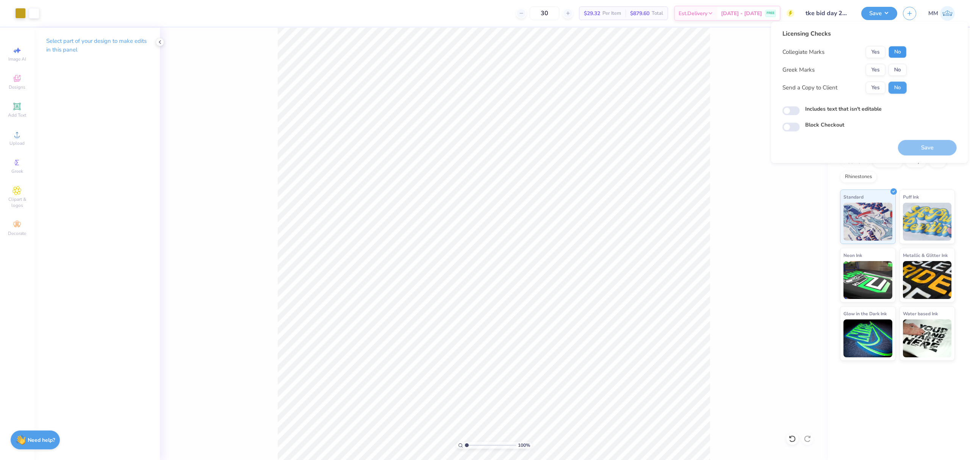
click at [902, 52] on button "No" at bounding box center [898, 52] width 18 height 12
click at [878, 67] on button "Yes" at bounding box center [876, 70] width 20 height 12
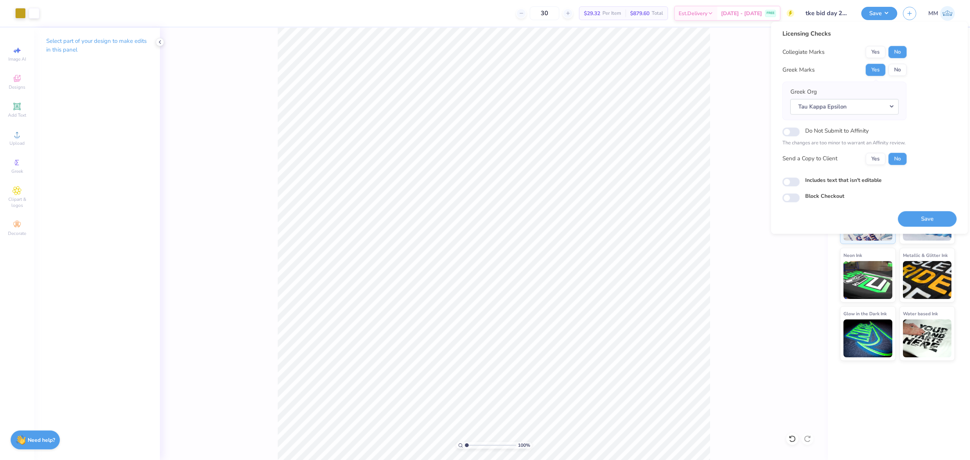
click at [832, 181] on label "Includes text that isn't editable" at bounding box center [843, 180] width 77 height 8
click at [800, 181] on input "Includes text that isn't editable" at bounding box center [791, 181] width 17 height 9
checkbox input "true"
click at [916, 217] on button "Save" at bounding box center [927, 219] width 59 height 16
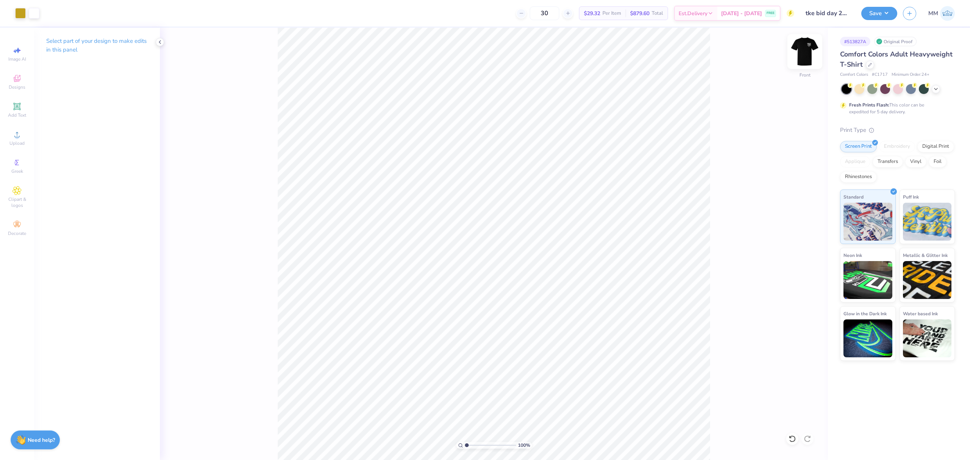
click at [804, 55] on img at bounding box center [805, 51] width 30 height 30
click at [810, 57] on img at bounding box center [805, 51] width 30 height 30
